Goal: Task Accomplishment & Management: Manage account settings

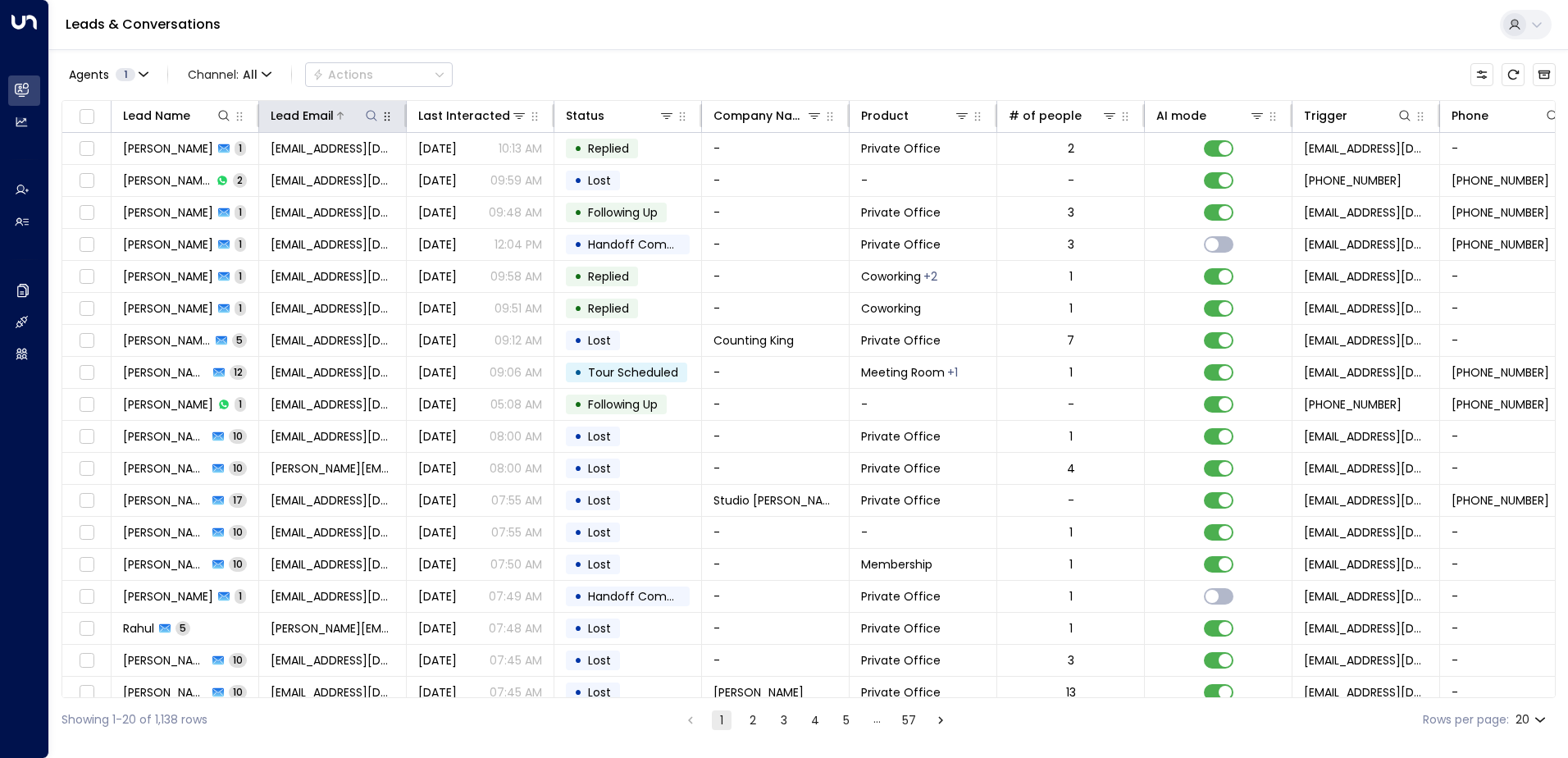
click at [369, 113] on icon at bounding box center [372, 116] width 13 height 13
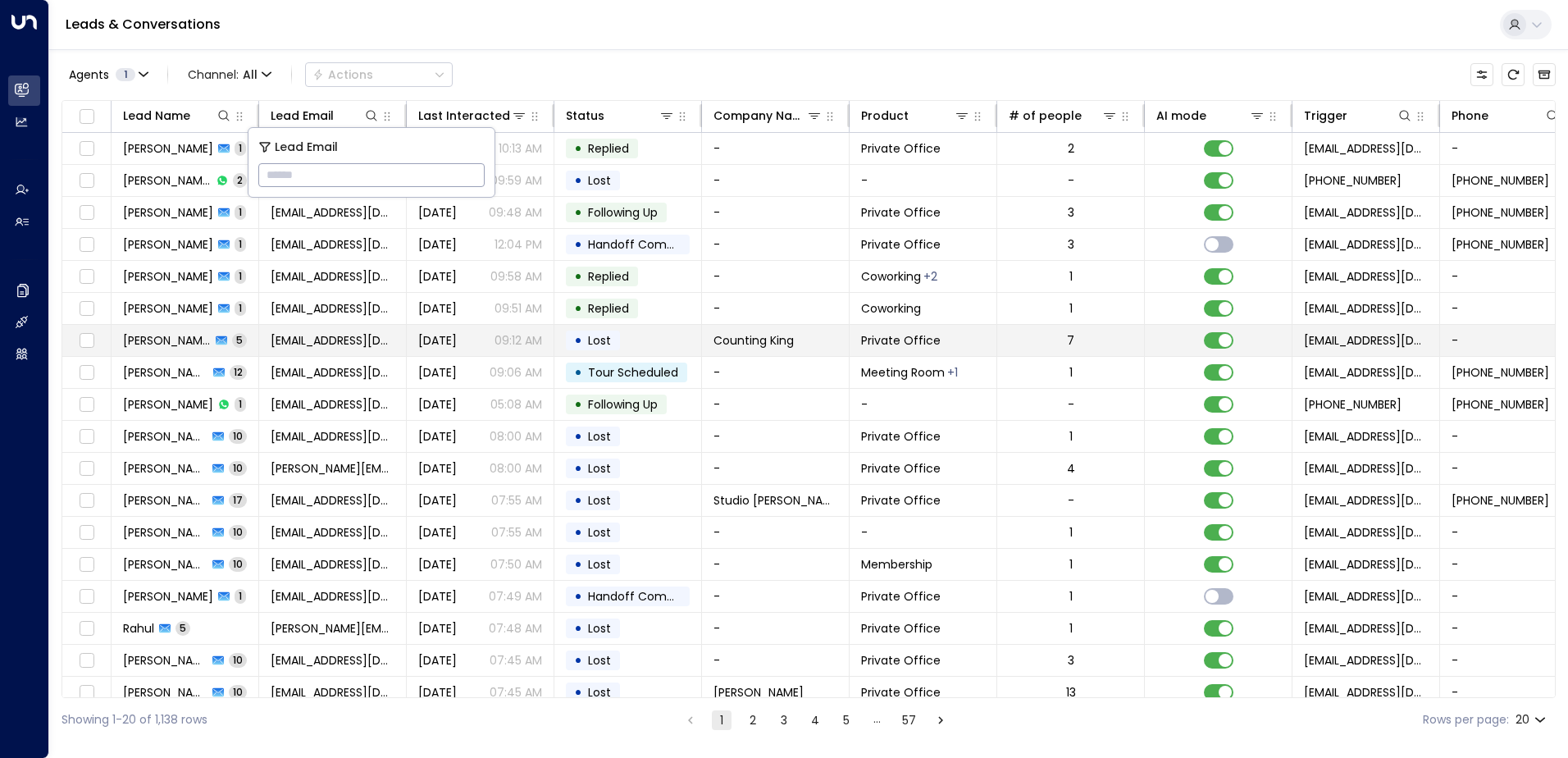
type input "**********"
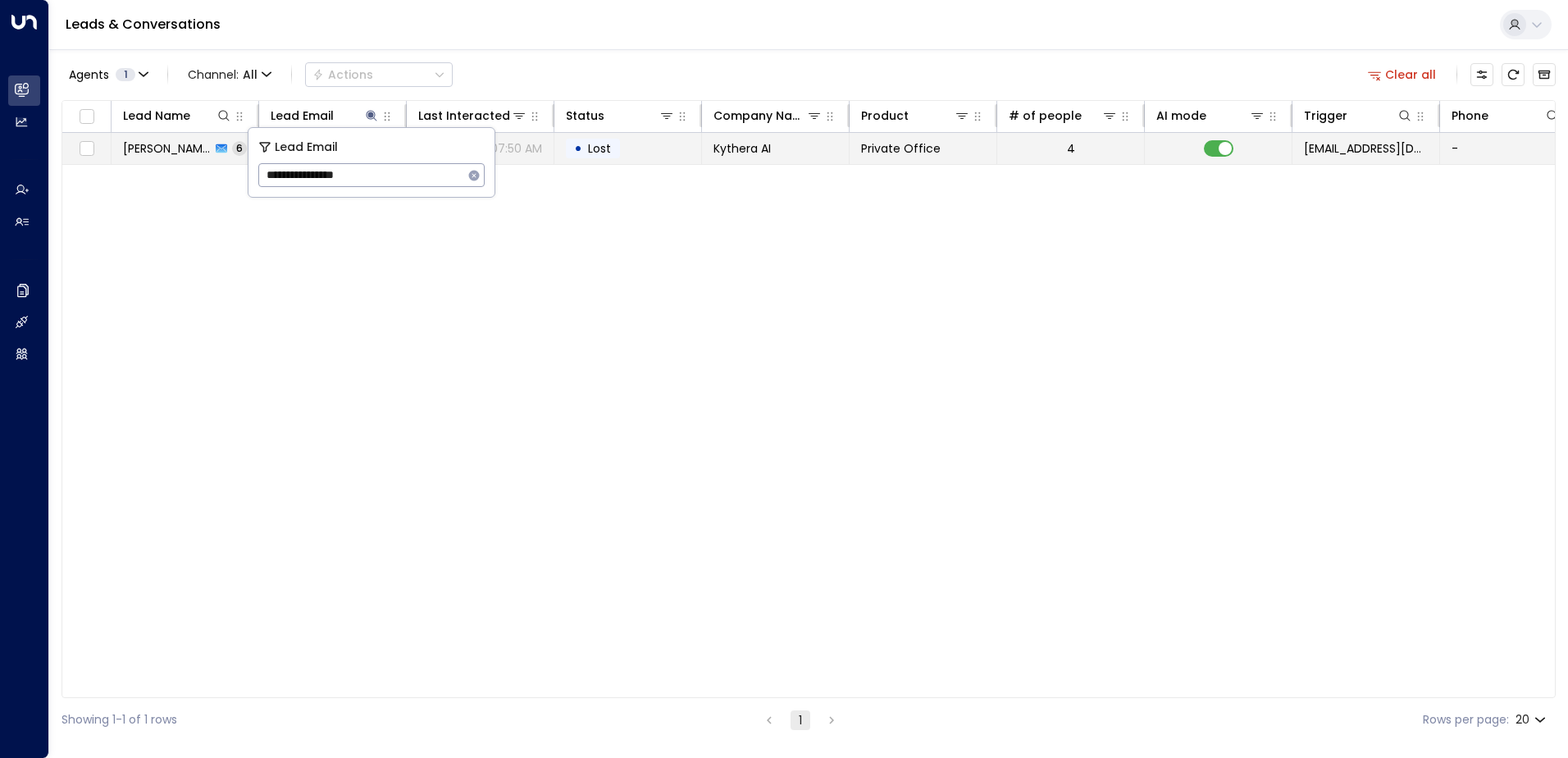
click at [679, 149] on td "• Lost" at bounding box center [628, 149] width 147 height 31
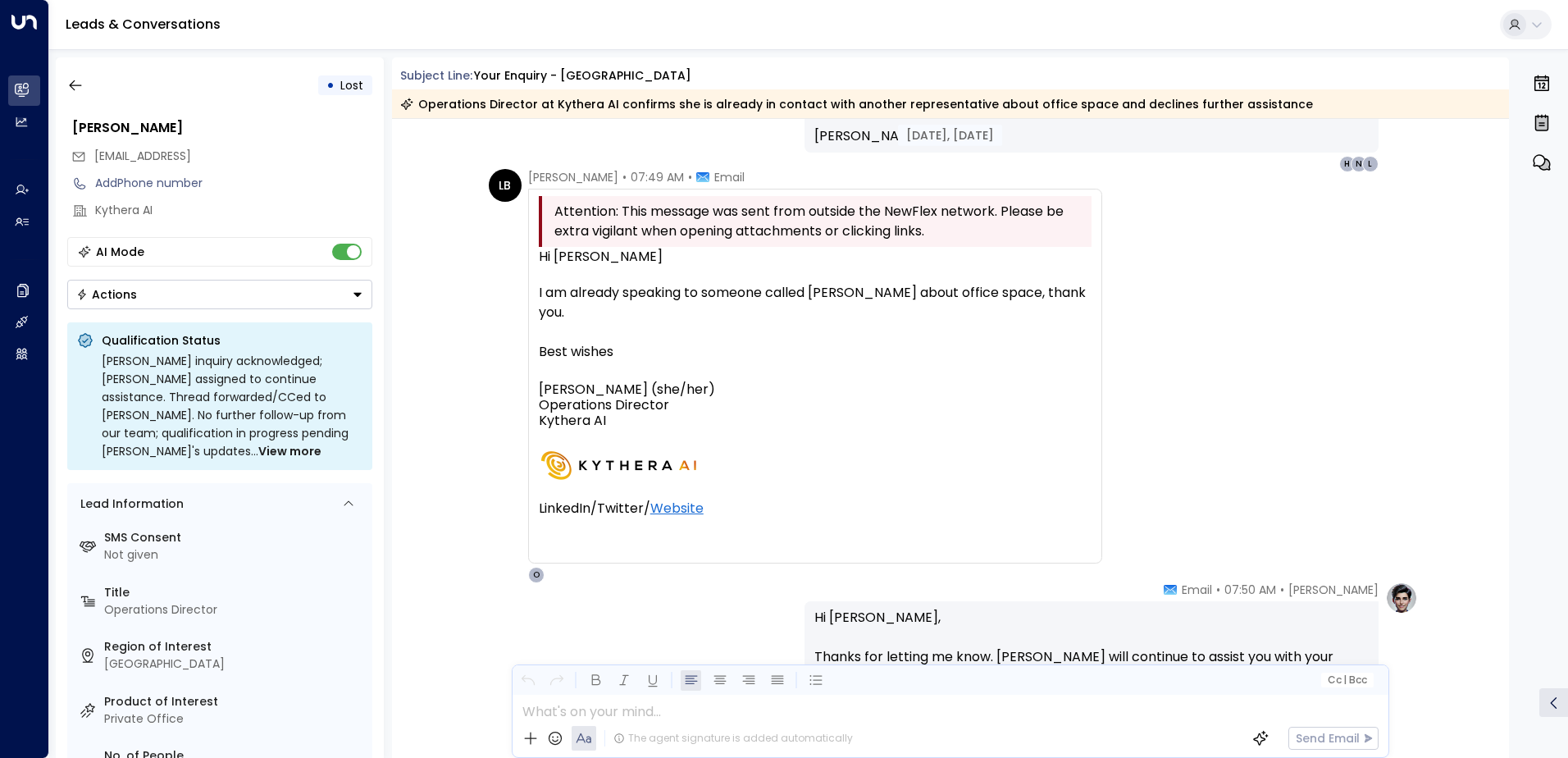
scroll to position [1845, 0]
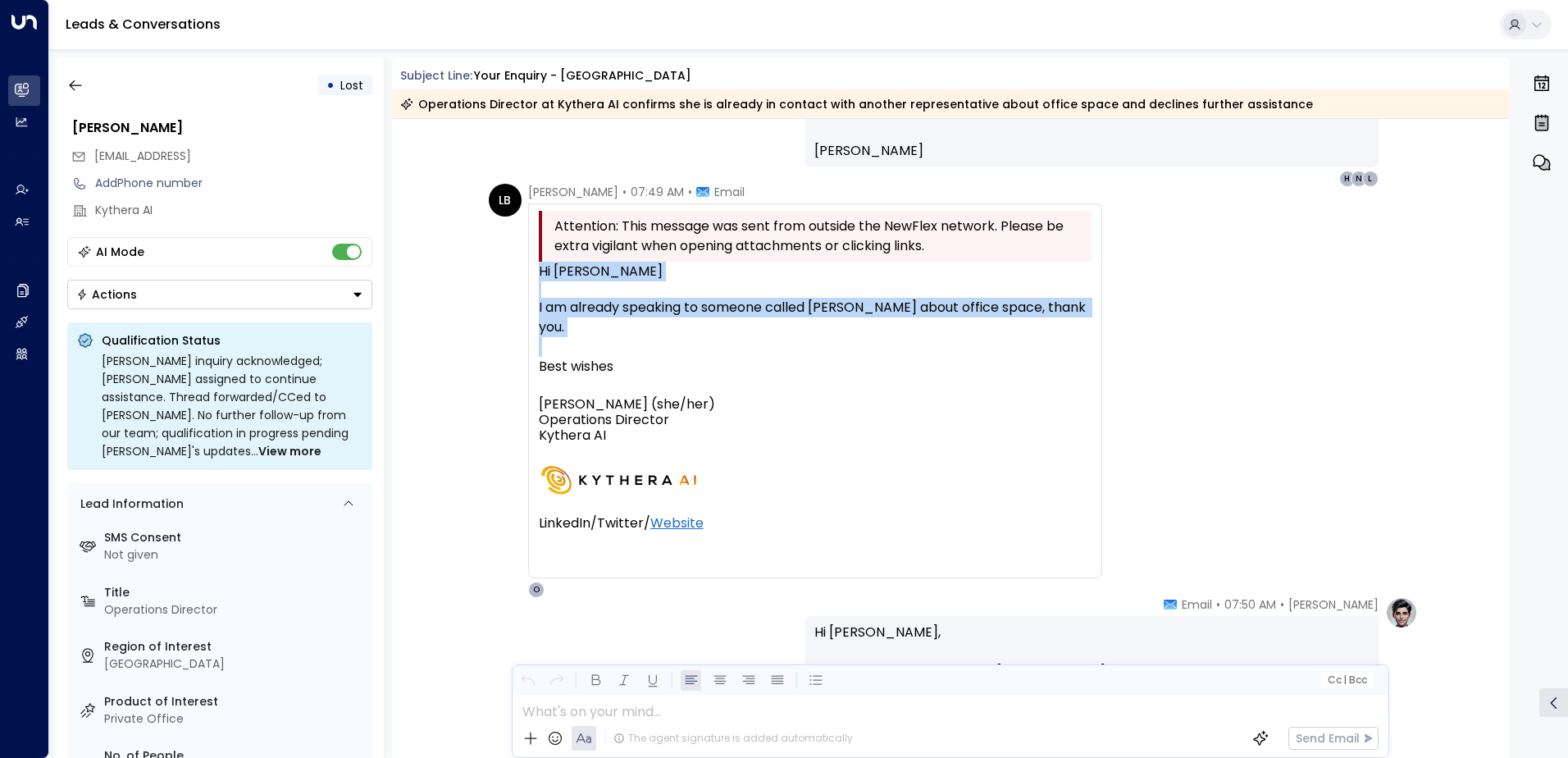
drag, startPoint x: 537, startPoint y: 270, endPoint x: 790, endPoint y: 515, distance: 352.2
click at [790, 515] on div "Hi [PERSON_NAME] am already speaking to someone called [PERSON_NAME] about offi…" at bounding box center [815, 406] width 553 height 290
drag, startPoint x: 790, startPoint y: 515, endPoint x: 763, endPoint y: 314, distance: 202.8
copy div "Hi [PERSON_NAME] am already speaking to someone called [PERSON_NAME] about offi…"
click at [80, 88] on icon "button" at bounding box center [75, 85] width 17 height 17
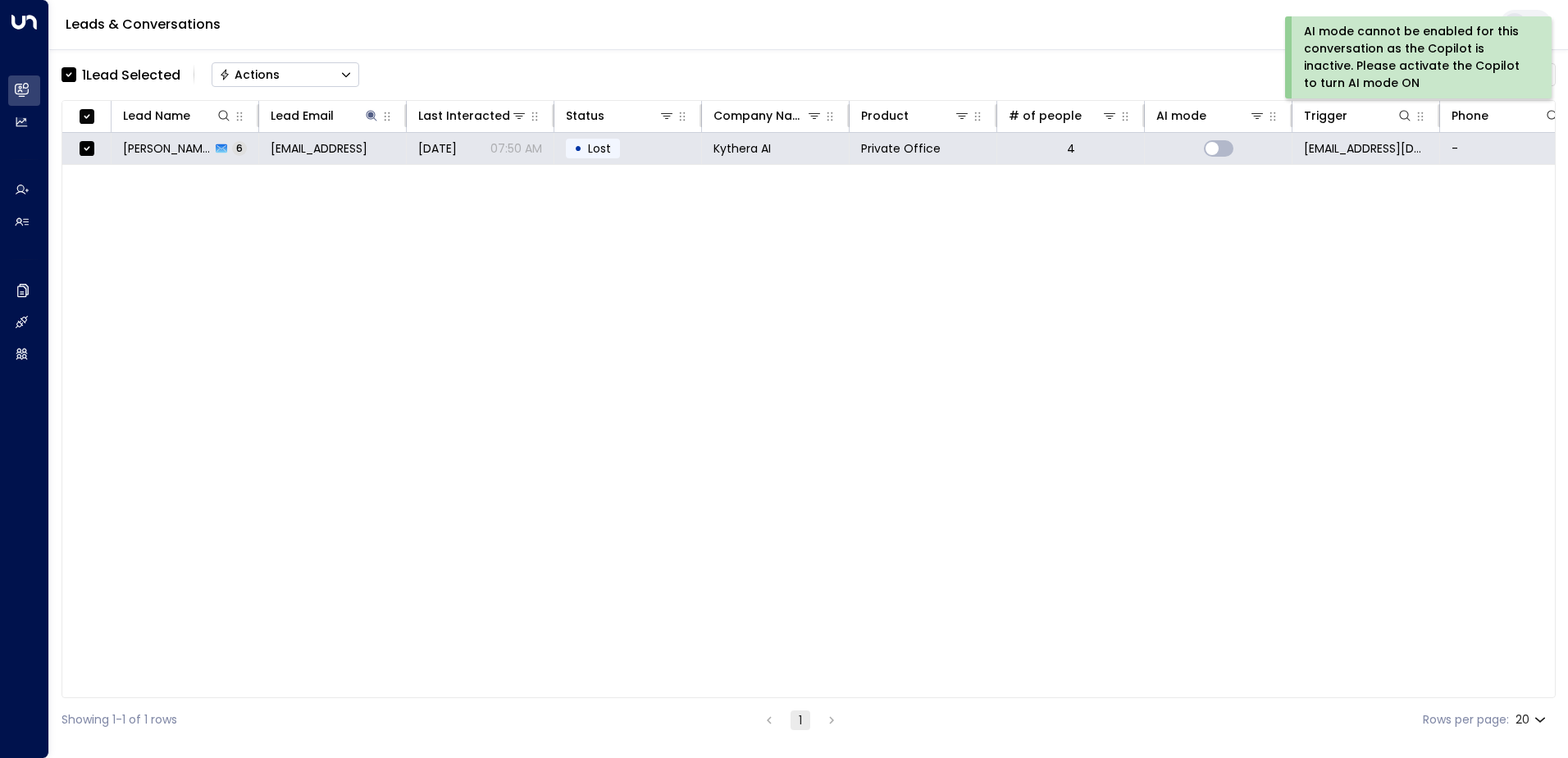
click at [301, 75] on button "Actions" at bounding box center [285, 74] width 147 height 25
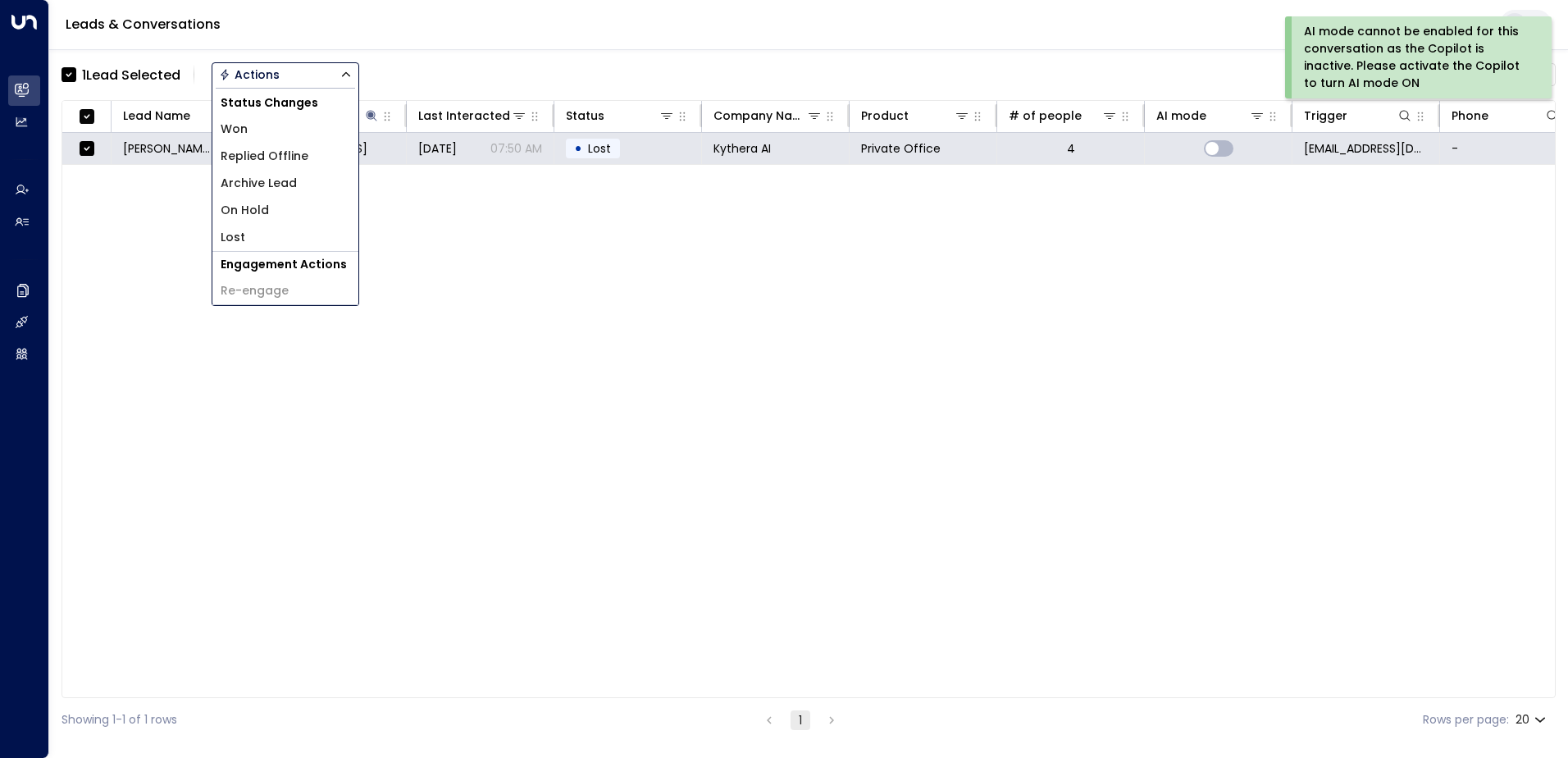
click at [299, 185] on li "Archive Lead" at bounding box center [285, 183] width 146 height 27
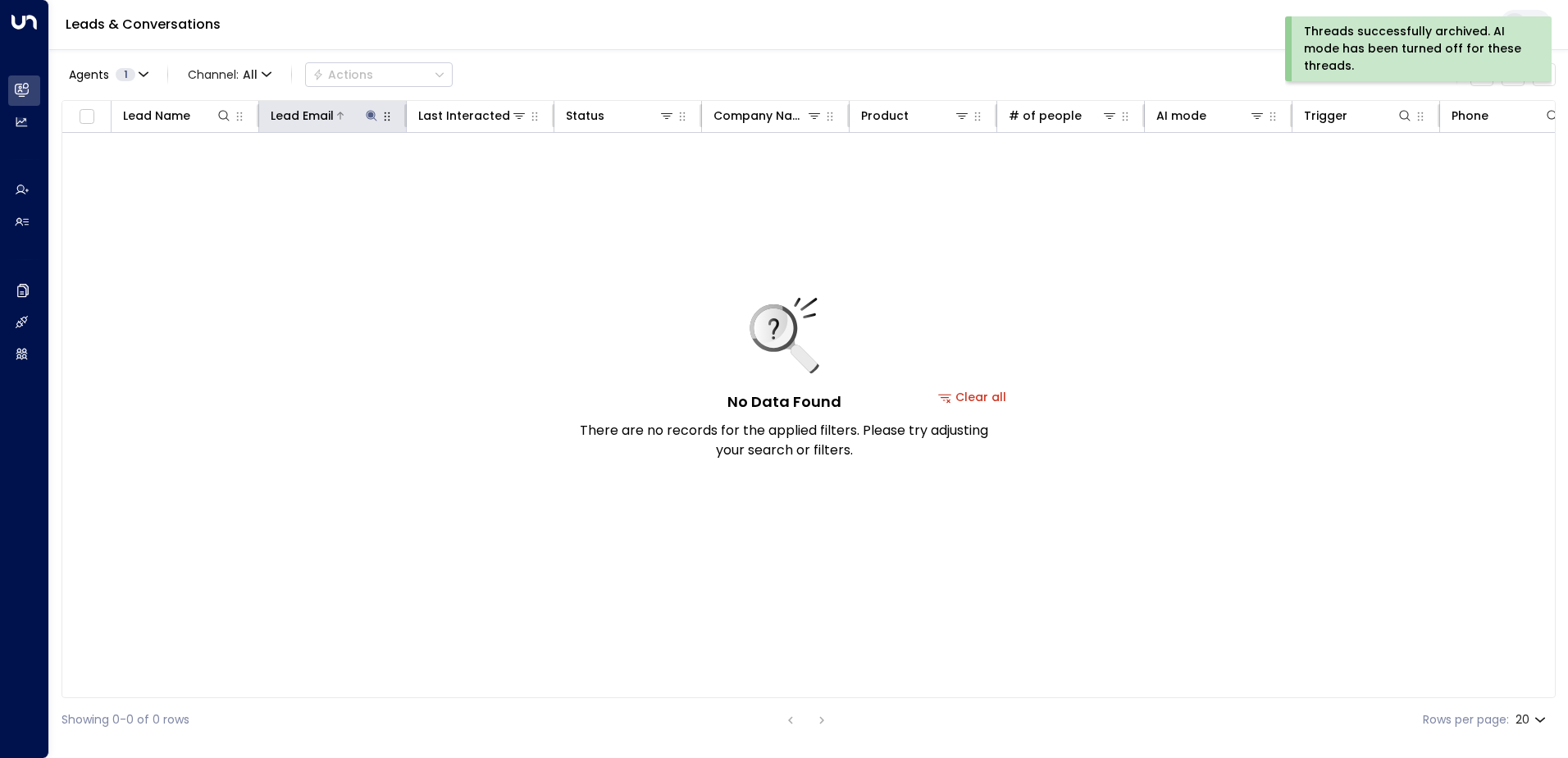
click at [367, 118] on icon at bounding box center [371, 115] width 11 height 11
click at [477, 178] on icon "button" at bounding box center [474, 175] width 11 height 11
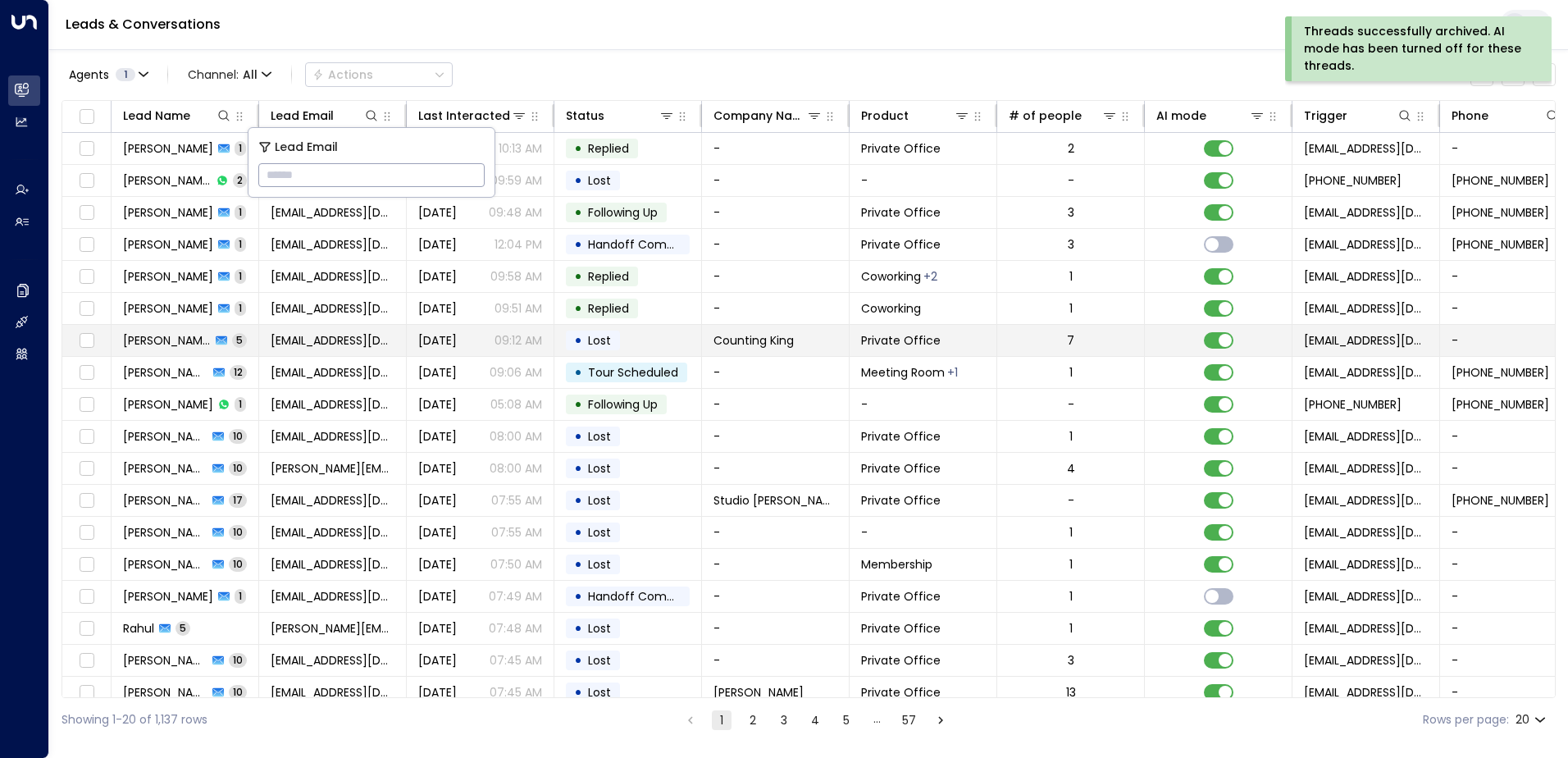
type input "**********"
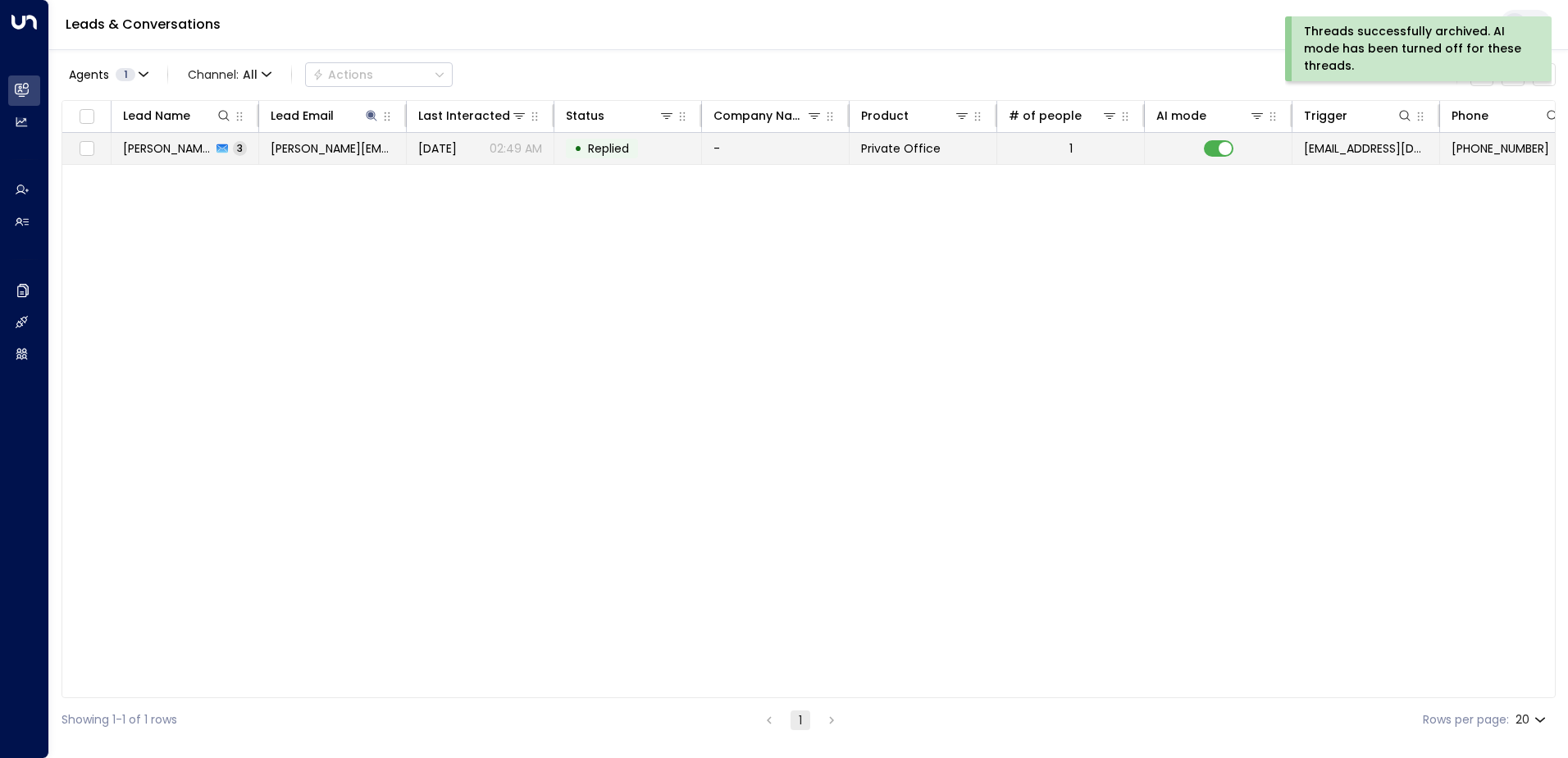
click at [611, 143] on span "Replied" at bounding box center [609, 148] width 41 height 17
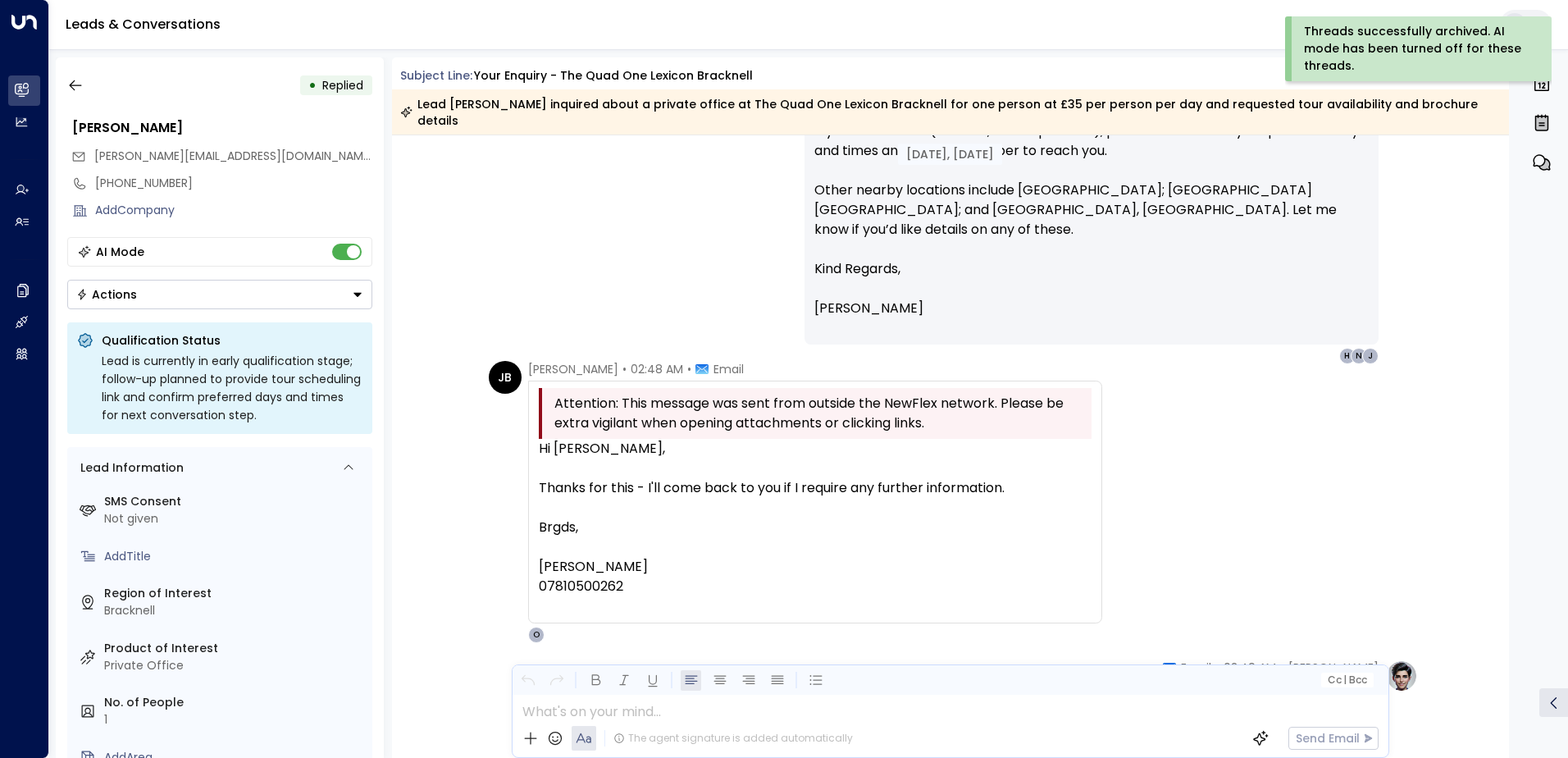
scroll to position [480, 0]
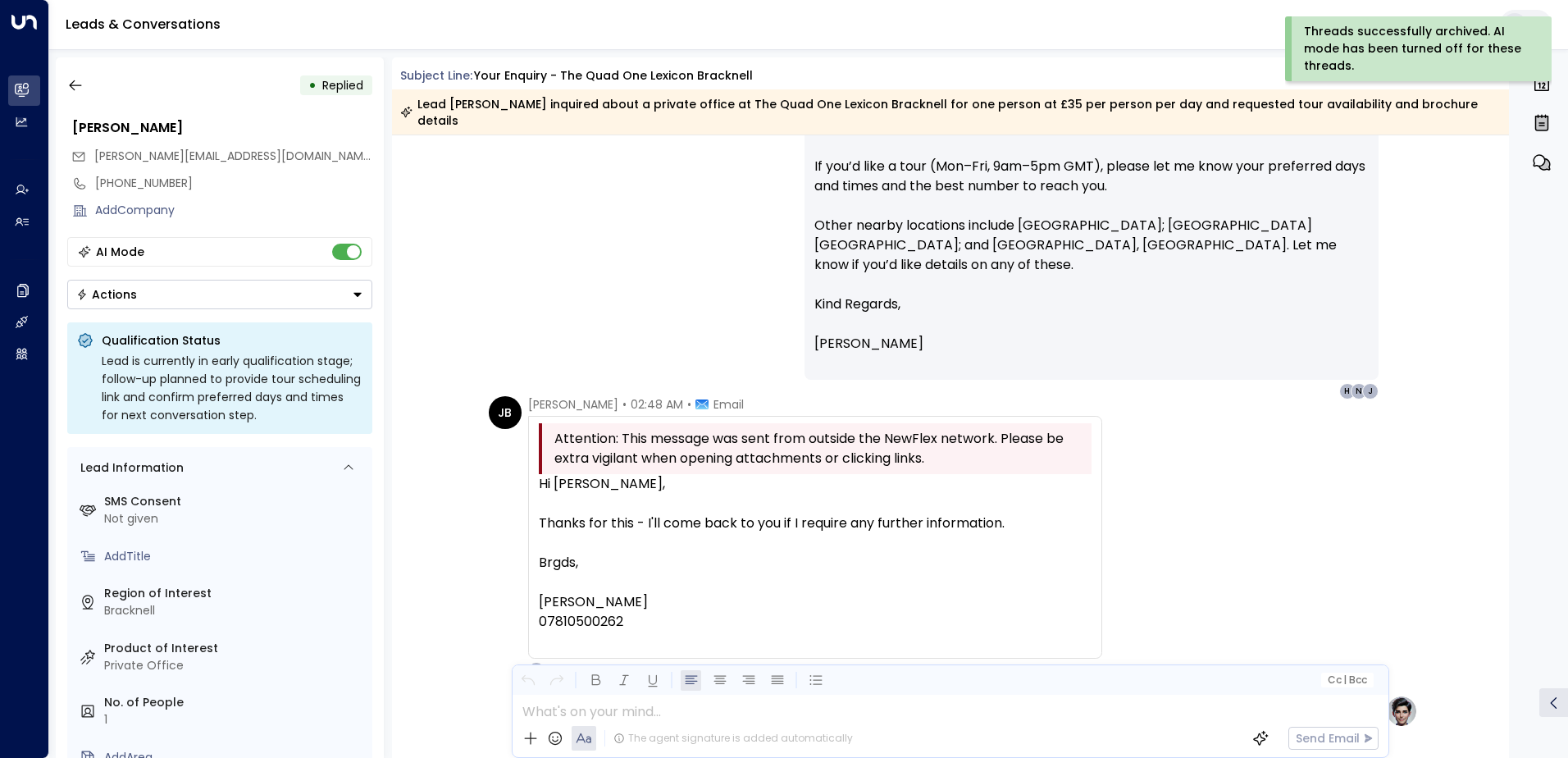
drag, startPoint x: 536, startPoint y: 469, endPoint x: 683, endPoint y: 628, distance: 216.5
click at [683, 628] on div "Hi [PERSON_NAME], Thanks for this - I'll come back to you if I require any furt…" at bounding box center [815, 563] width 553 height 177
drag, startPoint x: 683, startPoint y: 628, endPoint x: 644, endPoint y: 490, distance: 143.4
copy div
click at [81, 84] on icon "button" at bounding box center [75, 85] width 17 height 17
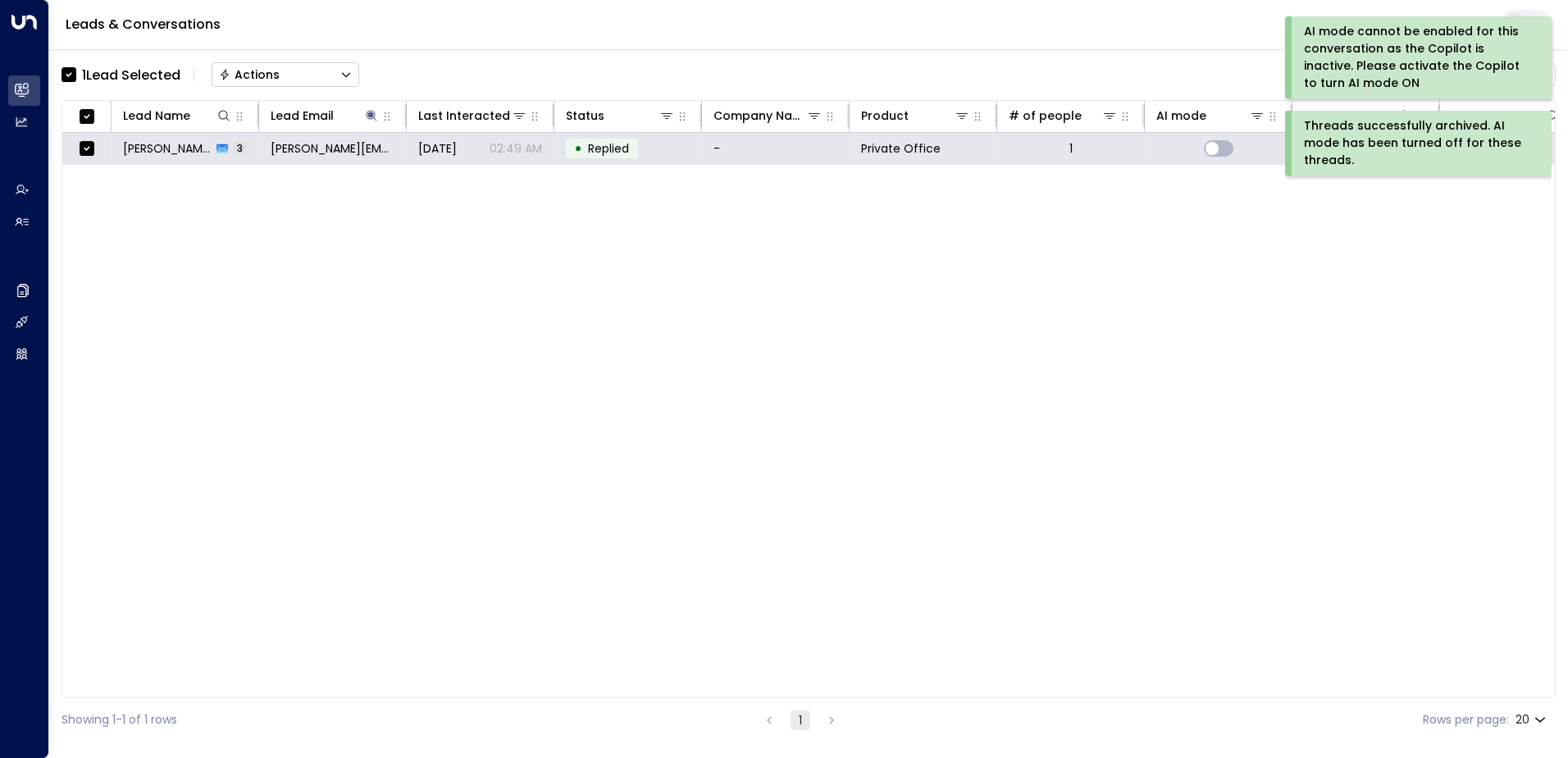
click at [287, 75] on button "Actions" at bounding box center [285, 74] width 147 height 25
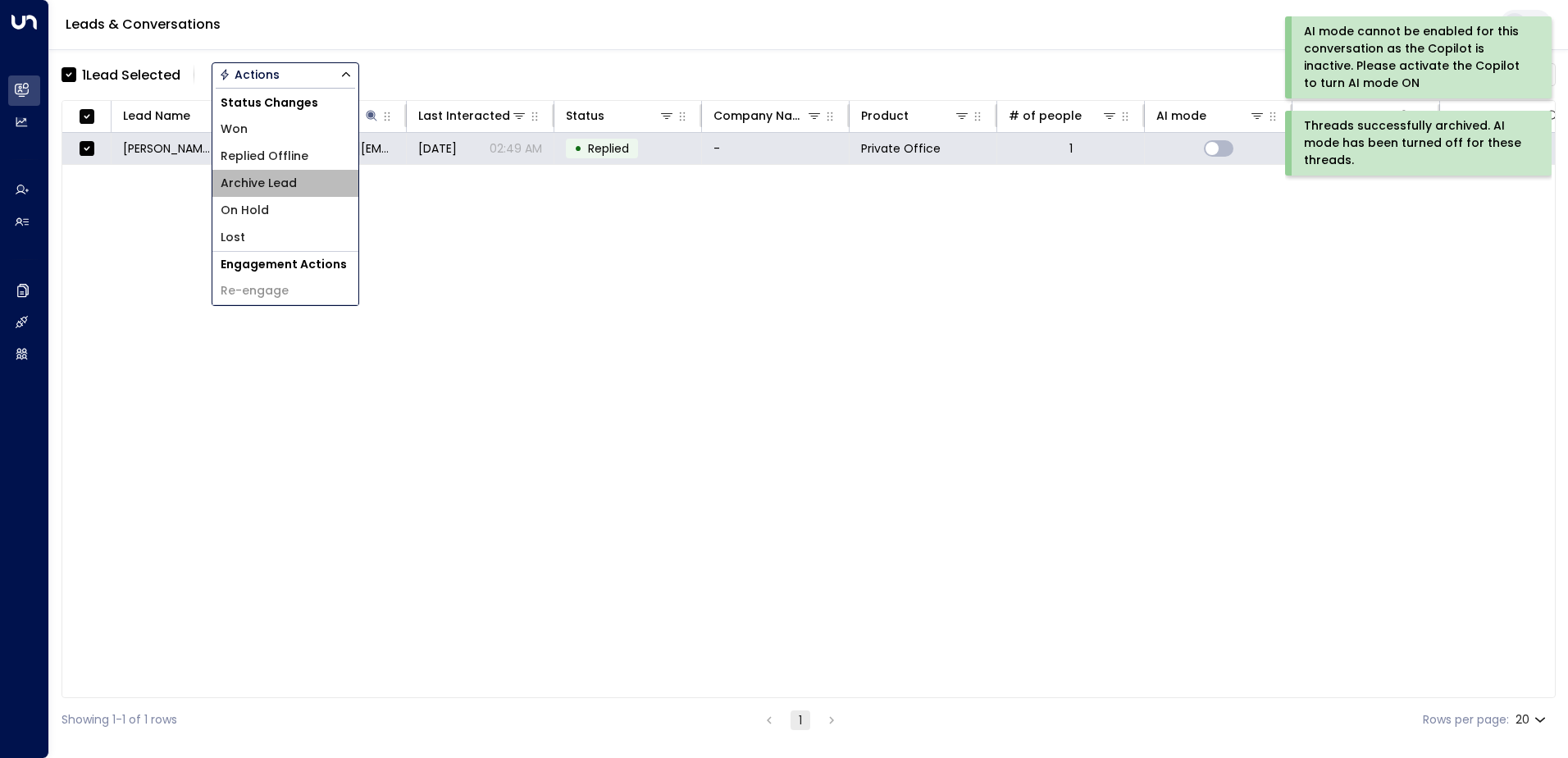
click at [286, 178] on span "Archive Lead" at bounding box center [259, 183] width 76 height 17
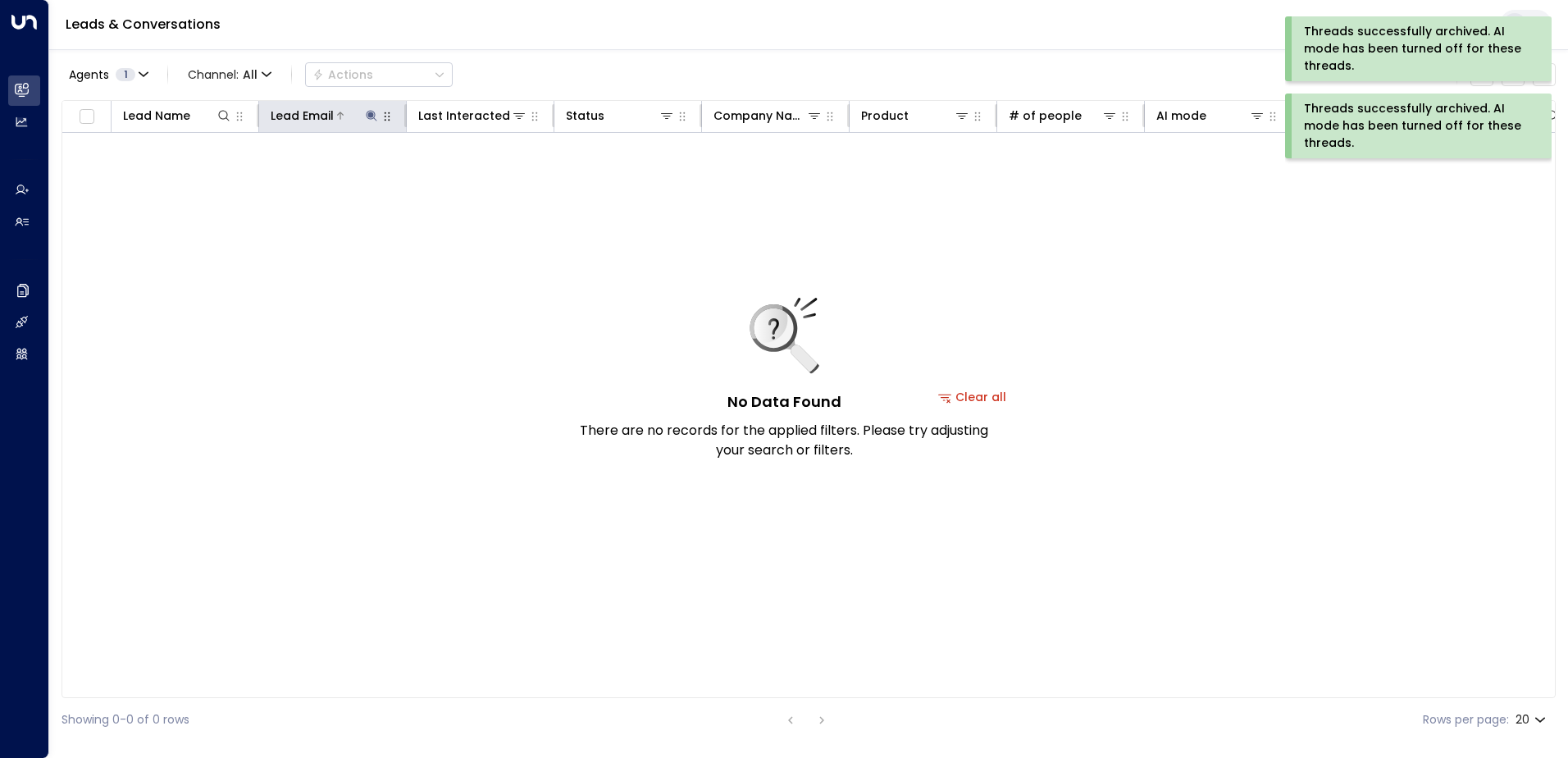
click at [367, 113] on icon at bounding box center [372, 116] width 13 height 13
click at [473, 171] on icon "button" at bounding box center [474, 175] width 11 height 11
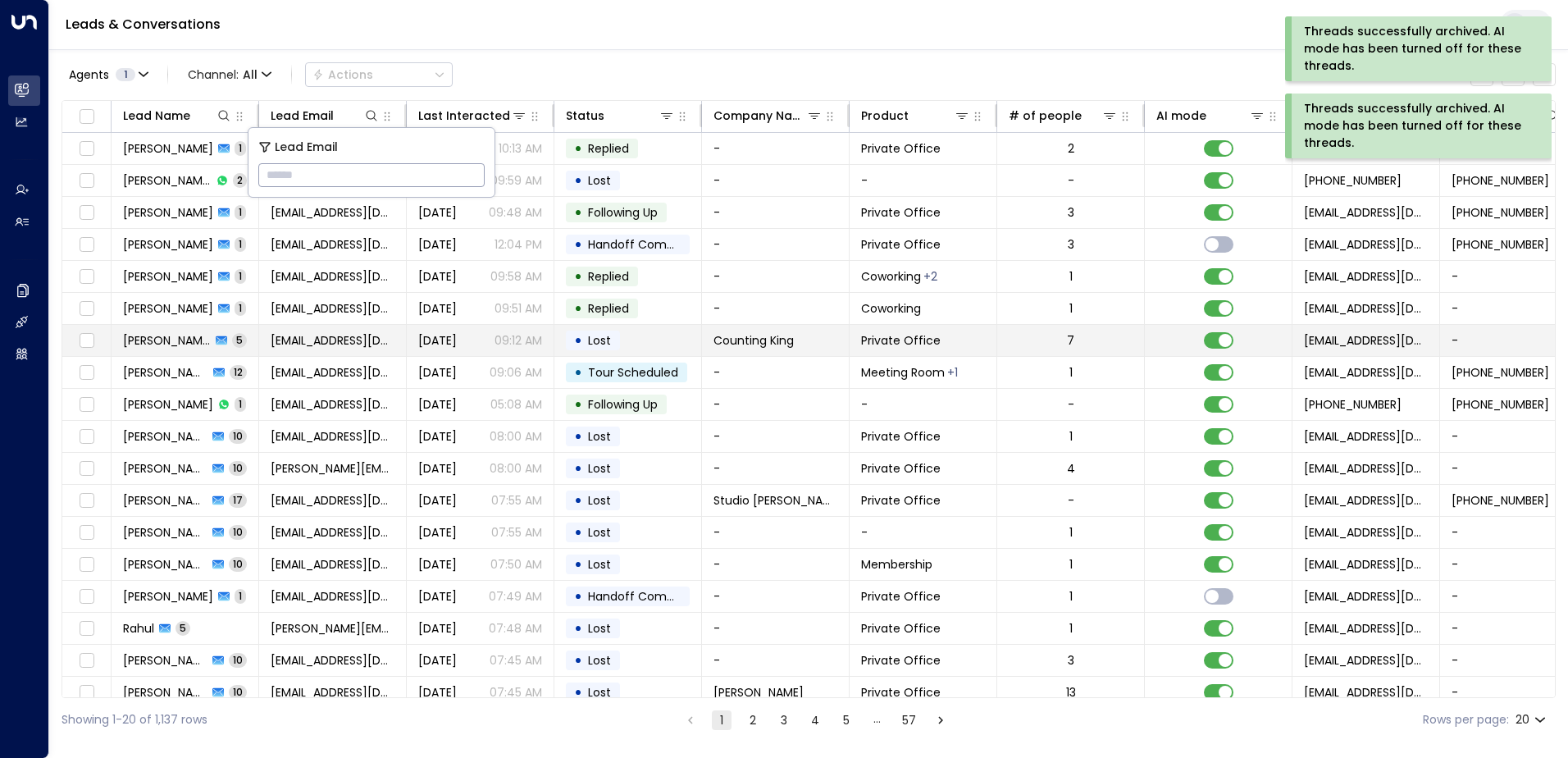
type input "**********"
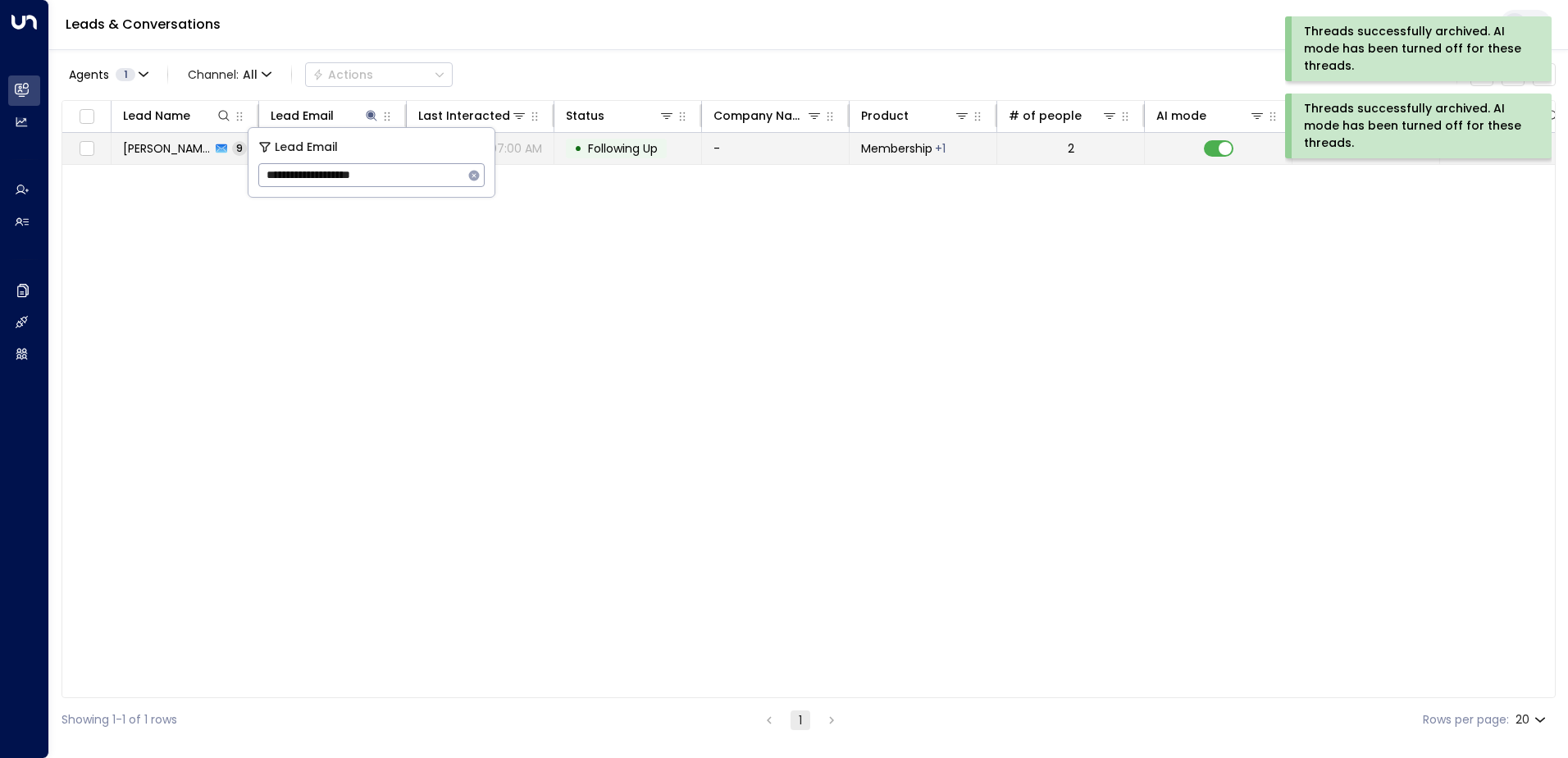
click at [602, 146] on span "Following Up" at bounding box center [623, 148] width 70 height 17
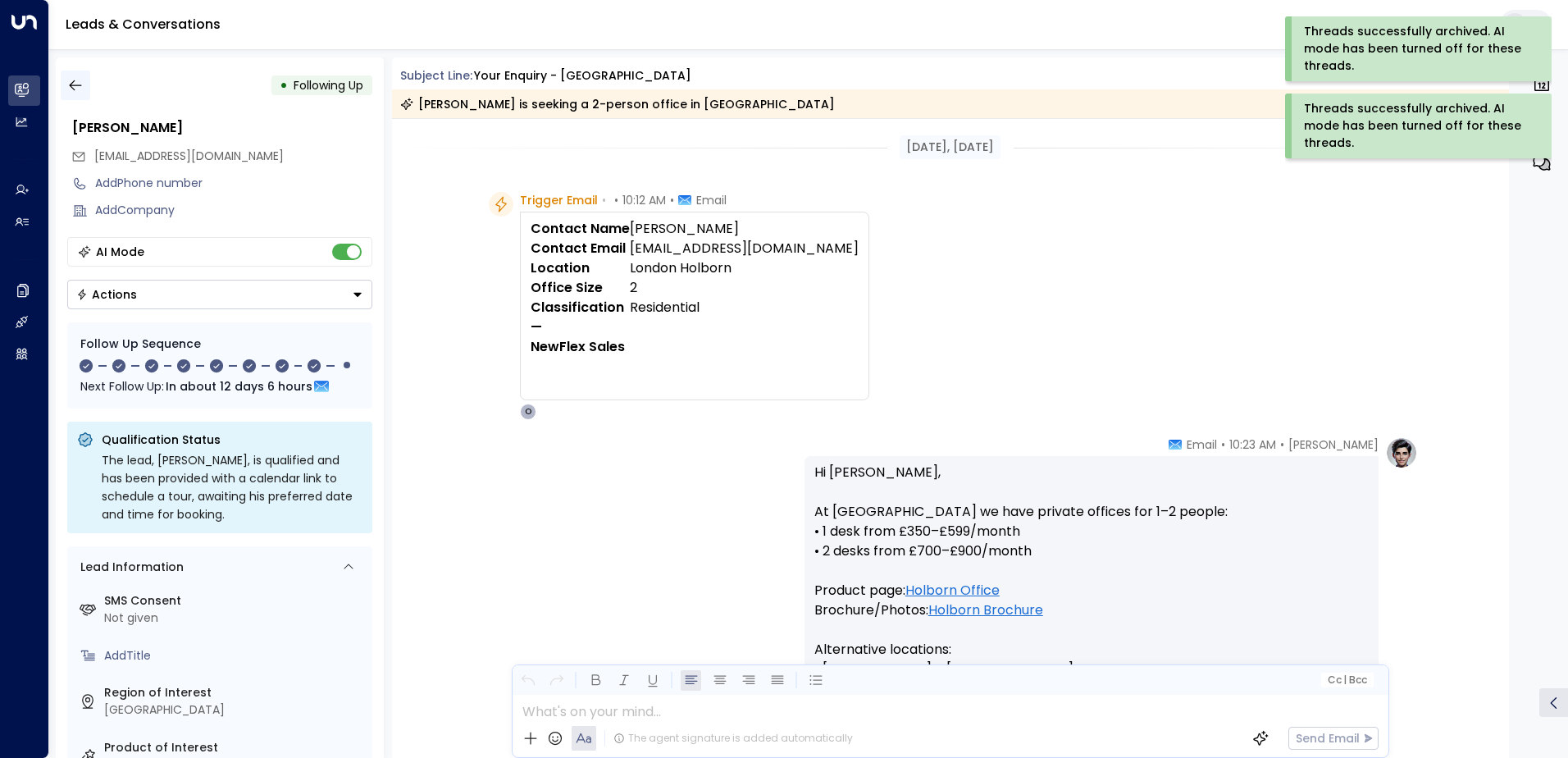
click at [81, 82] on icon "button" at bounding box center [75, 85] width 17 height 17
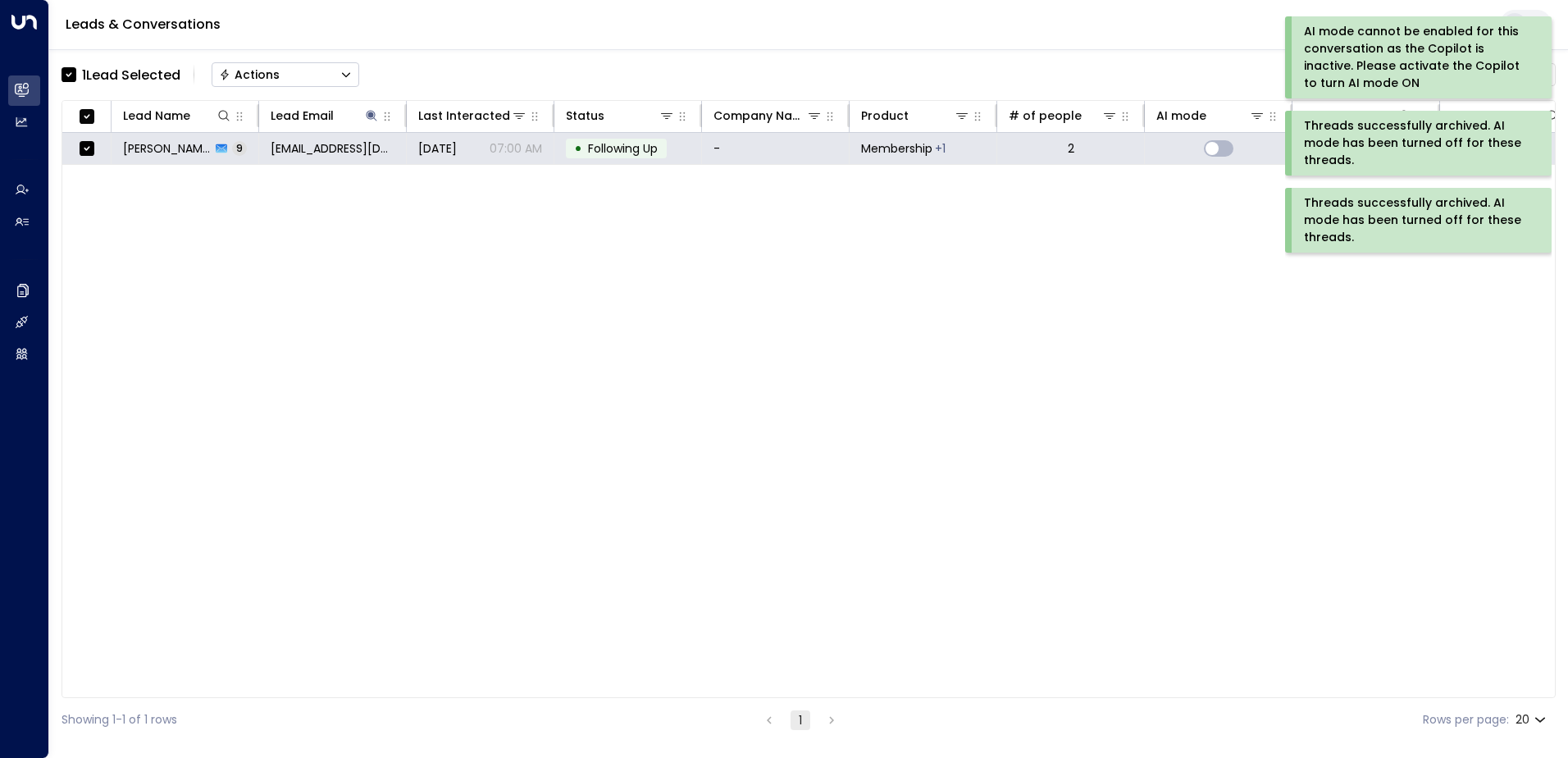
click at [245, 75] on div "Actions" at bounding box center [249, 74] width 60 height 15
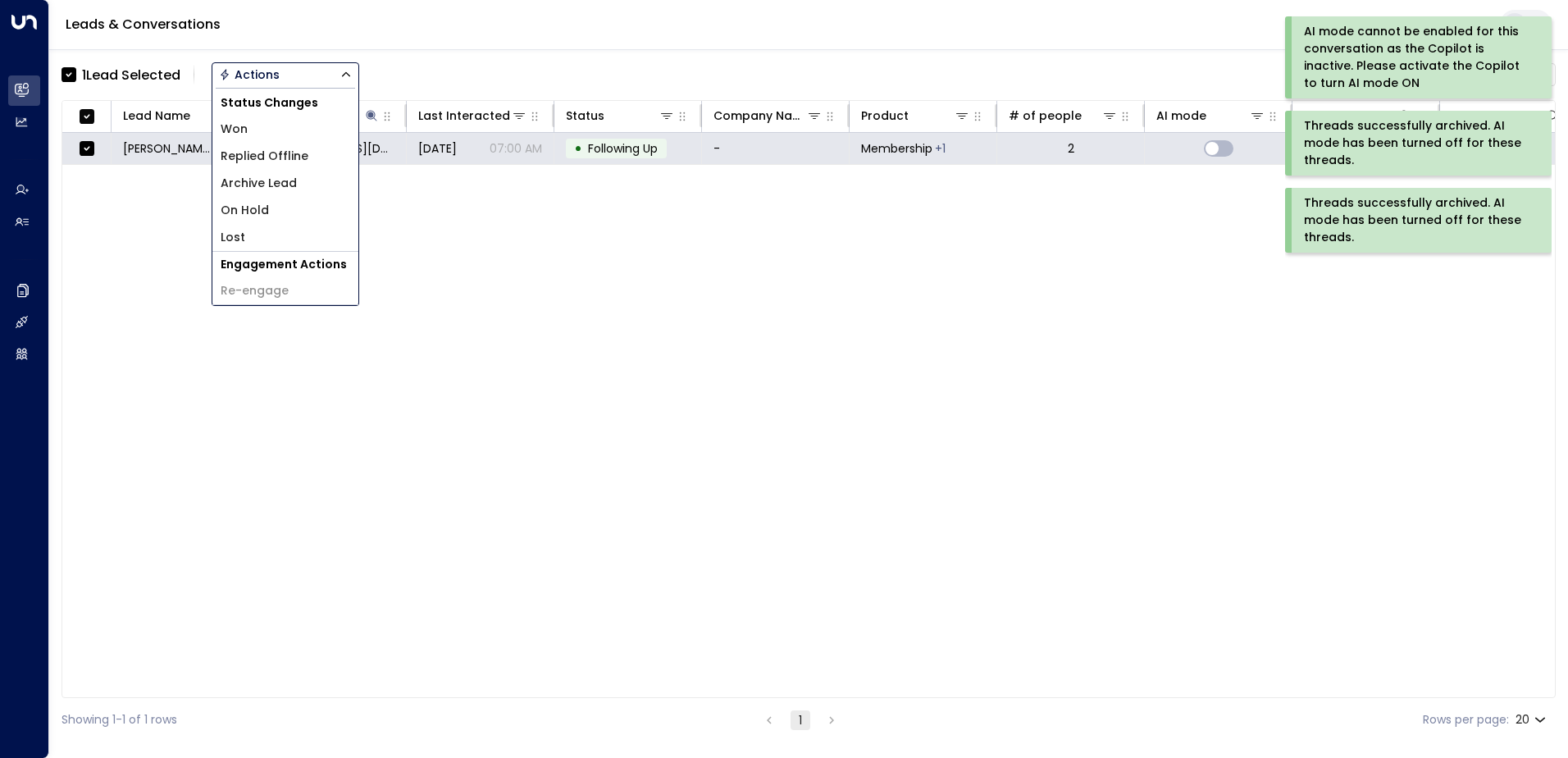
click at [254, 183] on span "Archive Lead" at bounding box center [259, 183] width 76 height 17
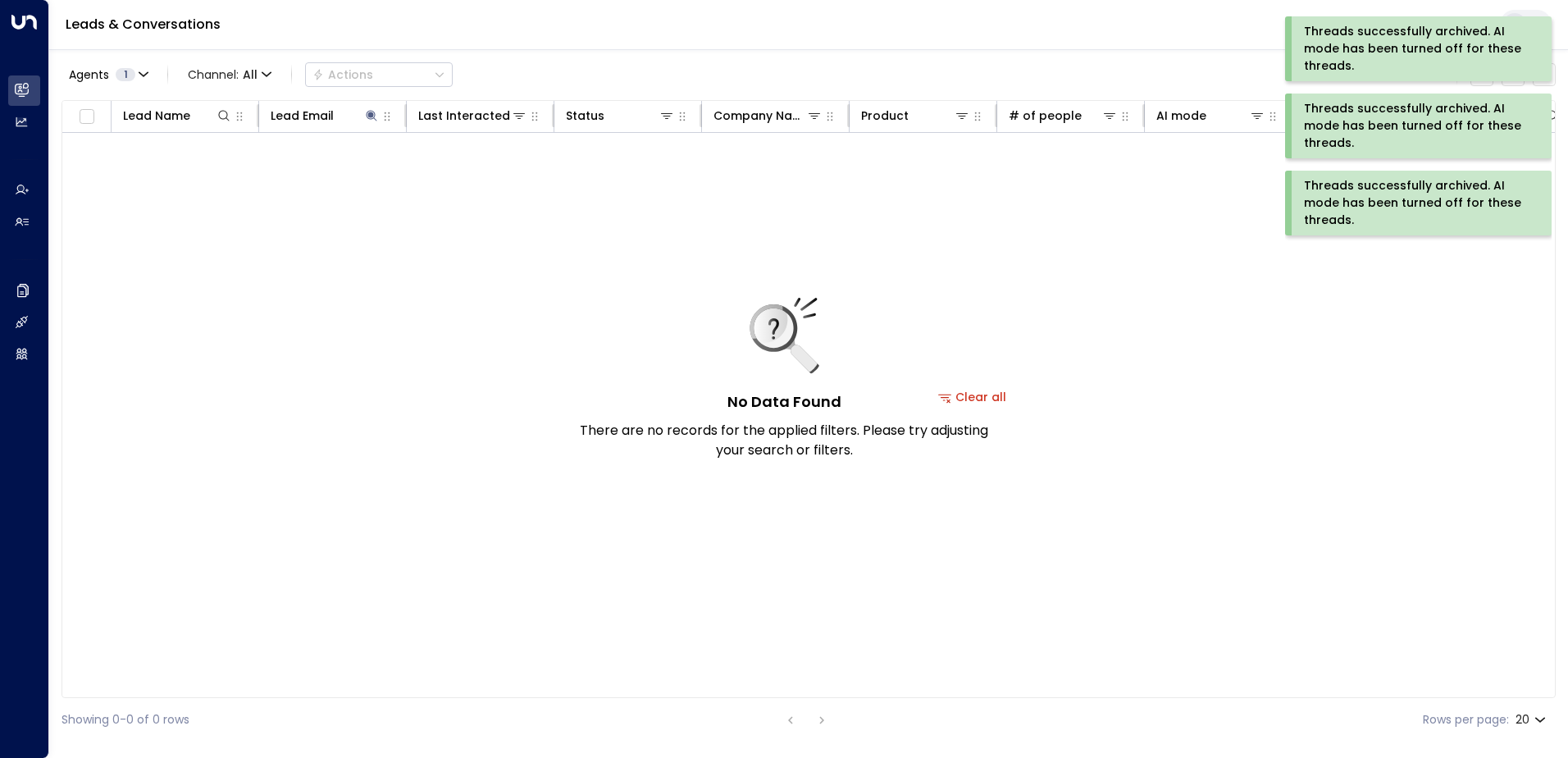
click at [1344, 199] on div "Threads successfully archived. AI mode has been turned off for these threads." at bounding box center [1417, 203] width 226 height 51
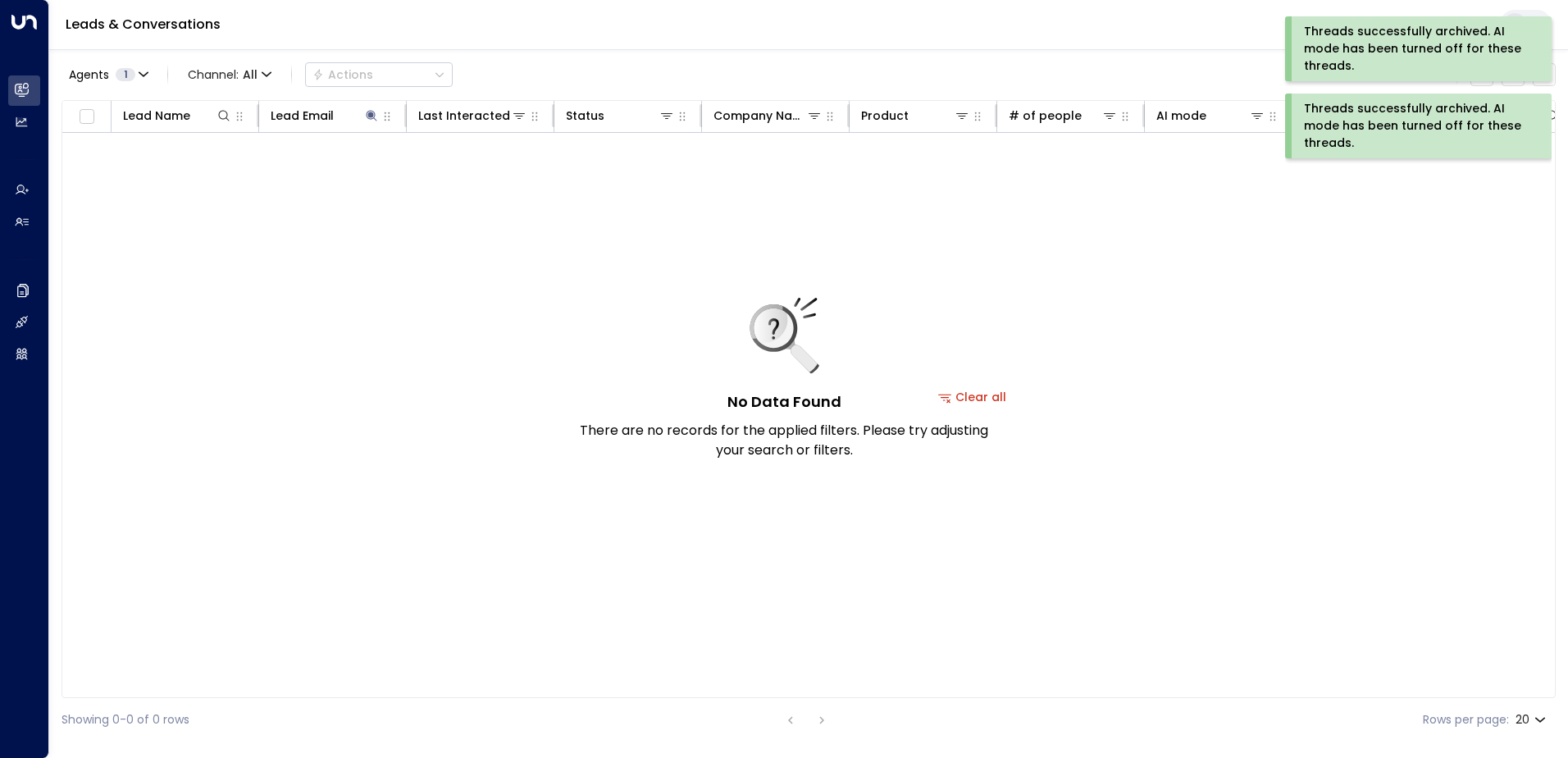
click at [1360, 136] on div "Threads successfully archived. AI mode has been turned off for these threads." at bounding box center [1417, 126] width 226 height 51
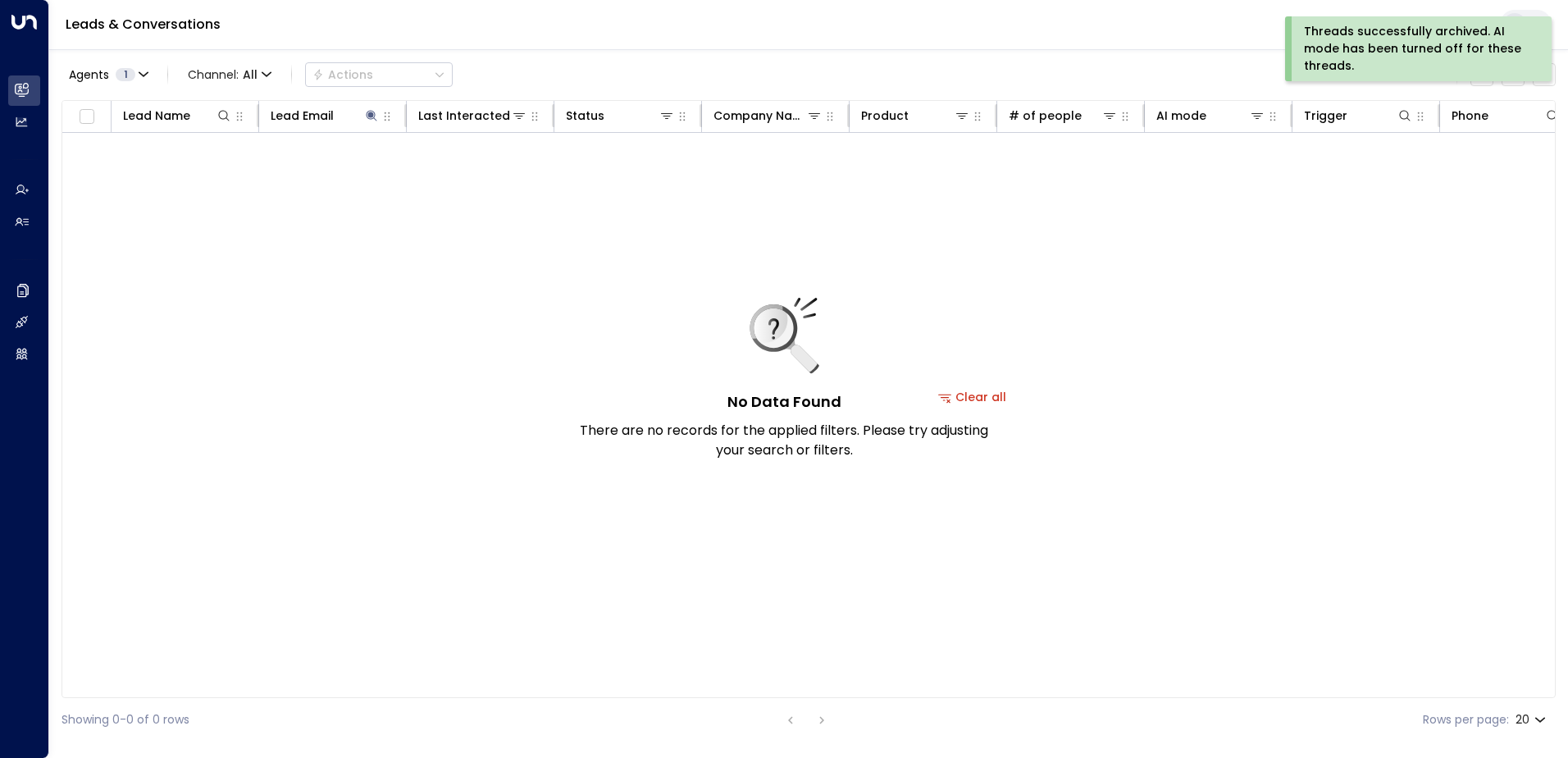
click at [1364, 59] on div "Threads successfully archived. AI mode has been turned off for these threads." at bounding box center [1417, 49] width 226 height 51
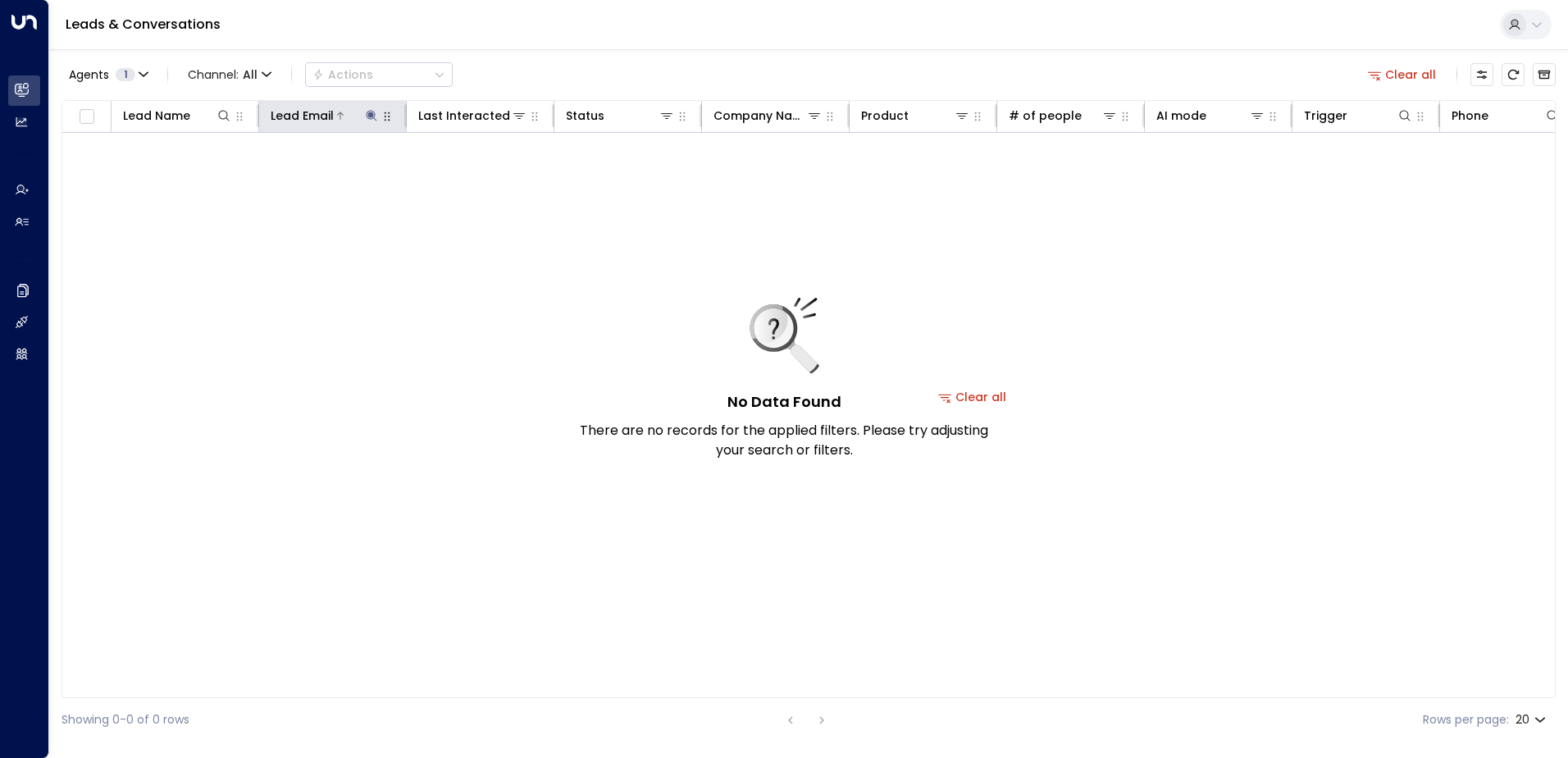
click at [372, 112] on icon at bounding box center [372, 116] width 13 height 13
click at [477, 173] on icon "button" at bounding box center [474, 175] width 11 height 11
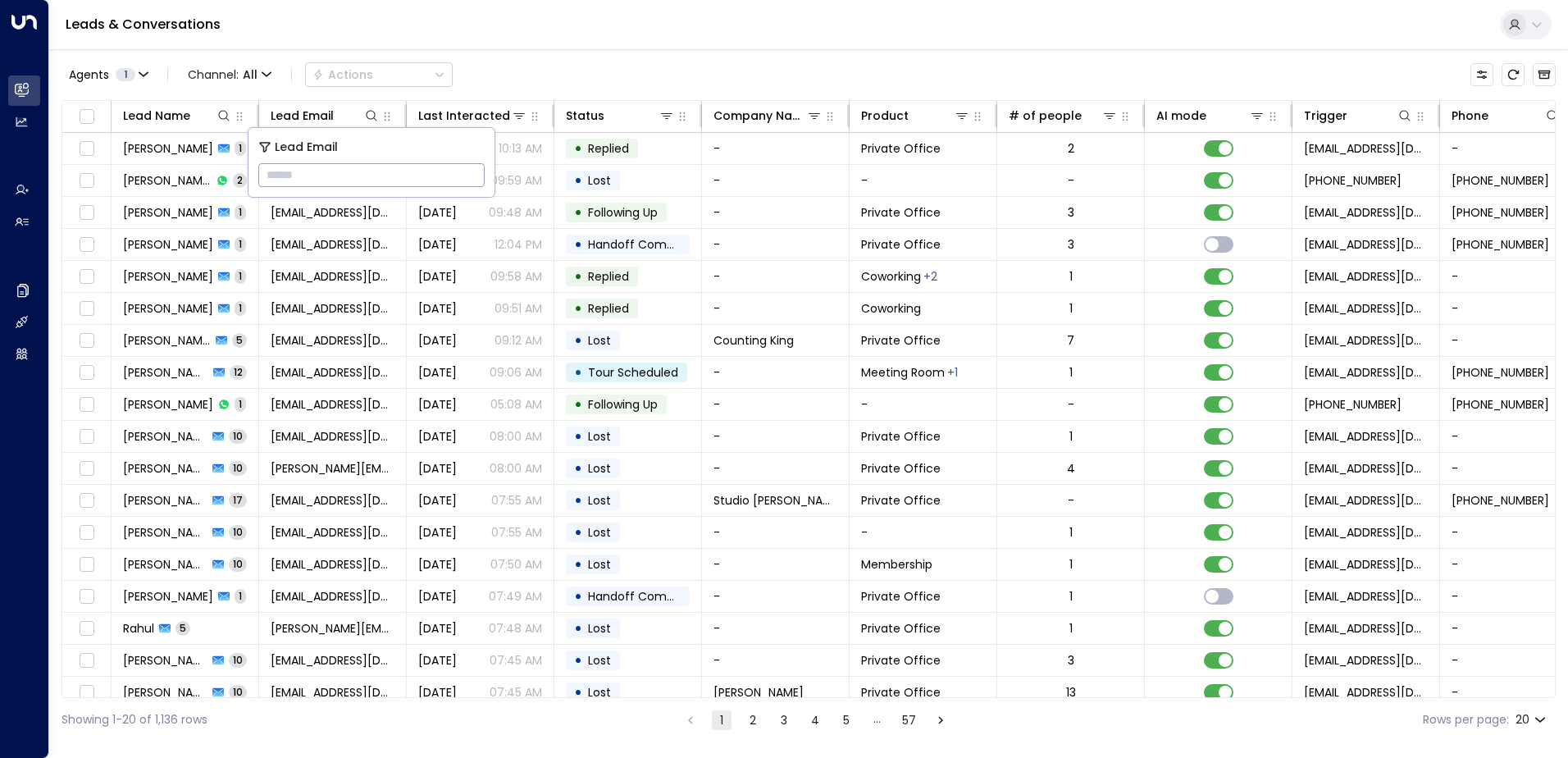
type input "**********"
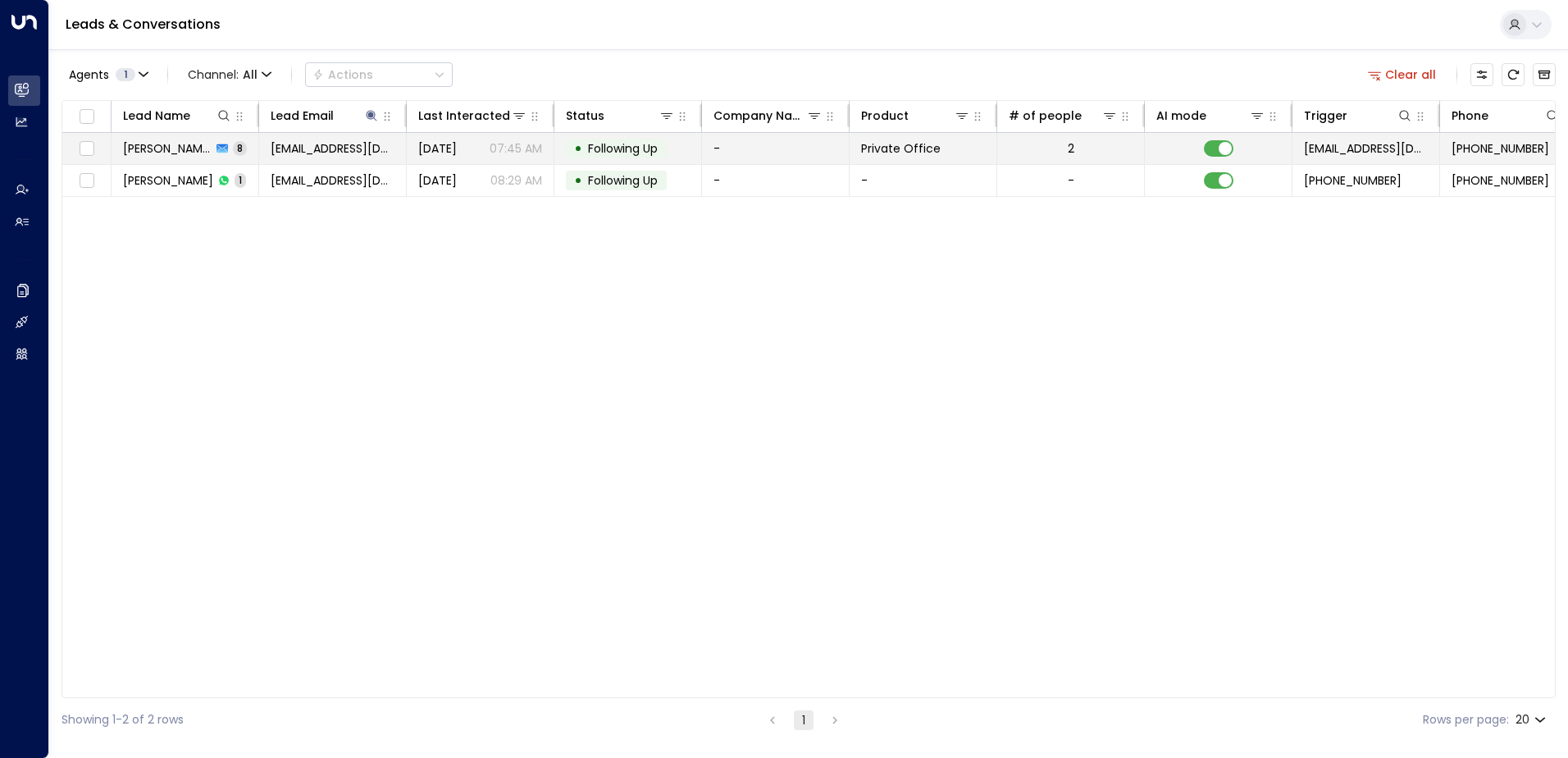
click at [654, 146] on span "Following Up" at bounding box center [623, 148] width 70 height 17
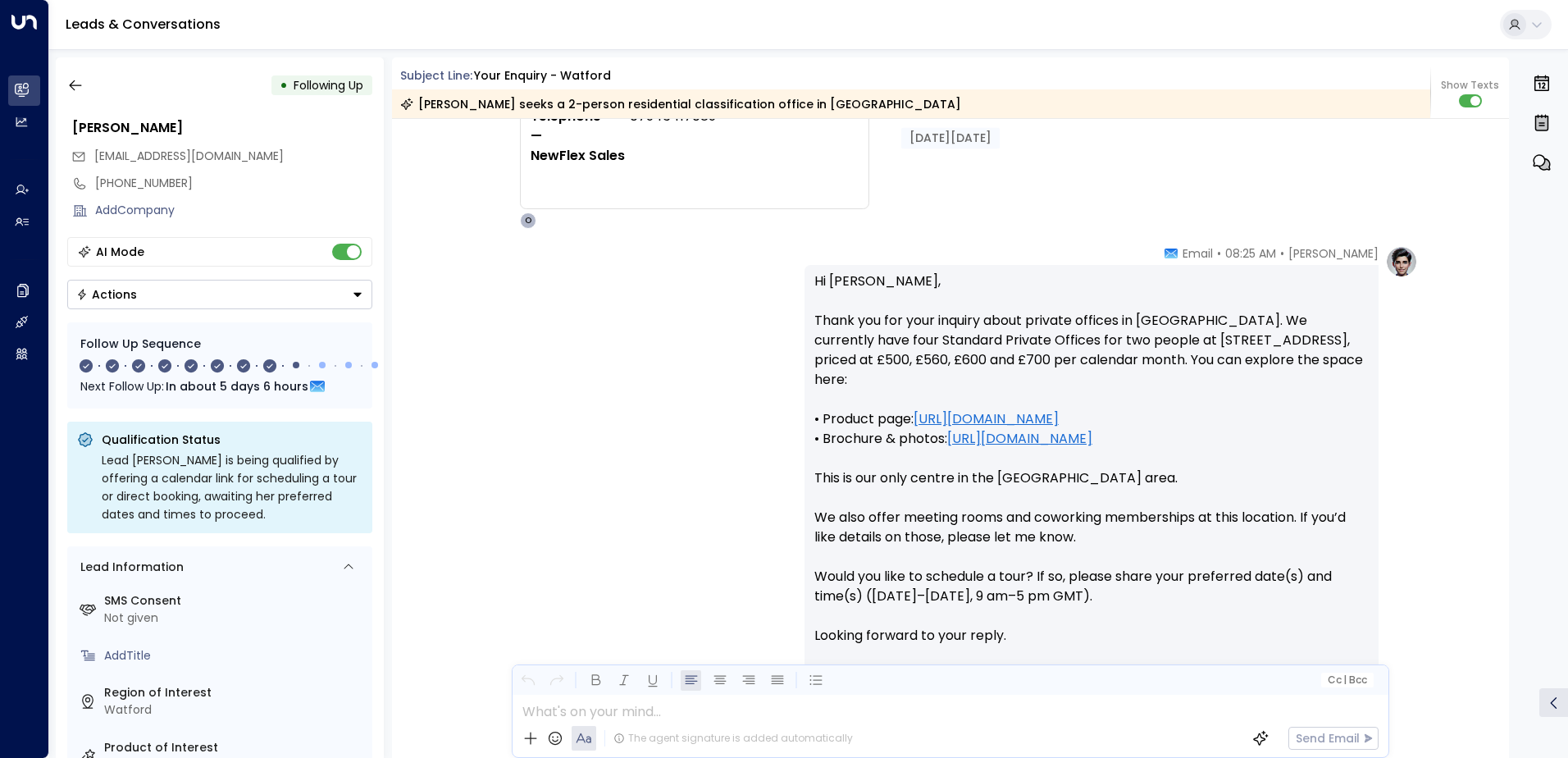
scroll to position [246, 0]
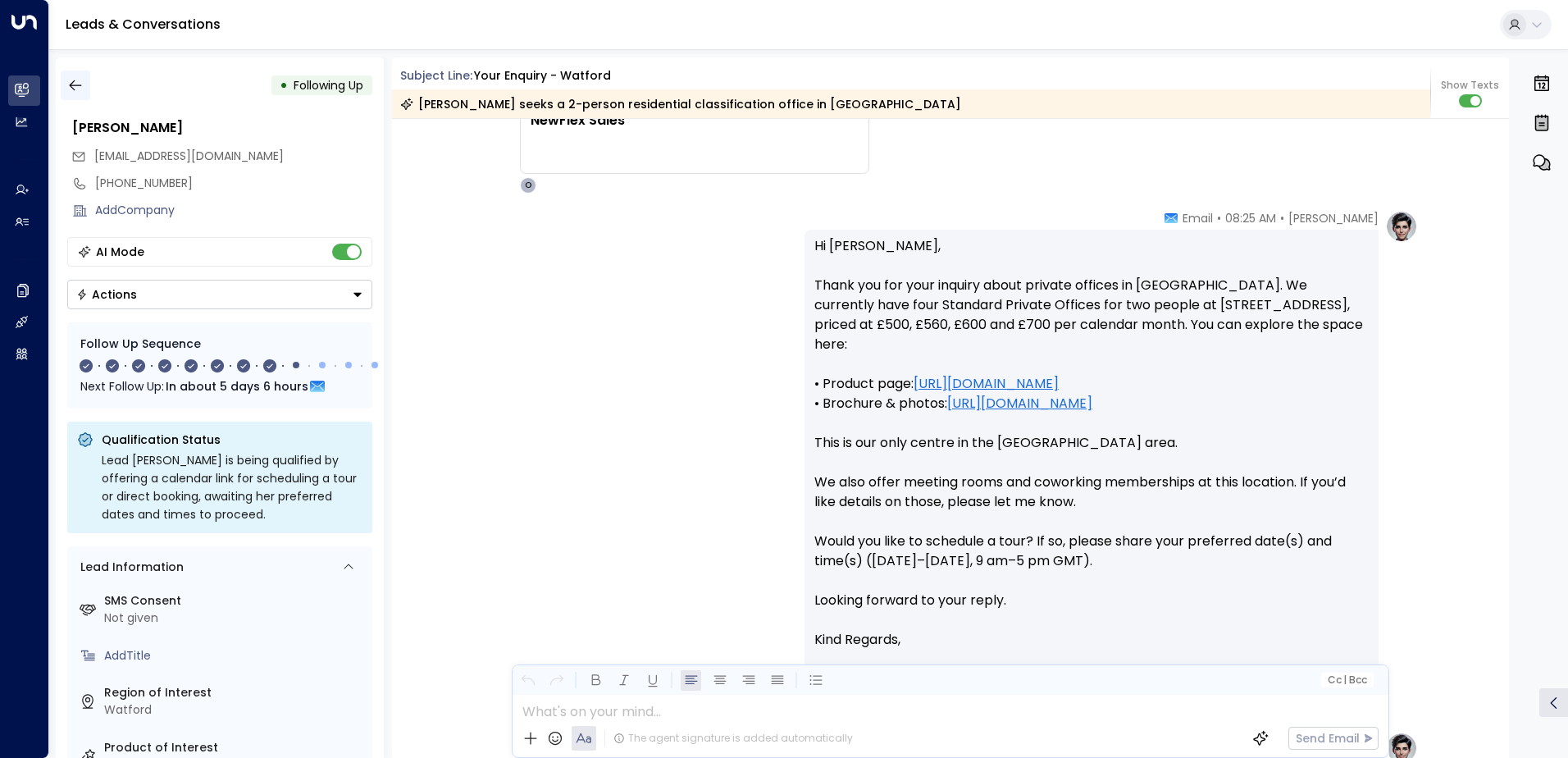
click at [78, 84] on icon "button" at bounding box center [75, 85] width 17 height 17
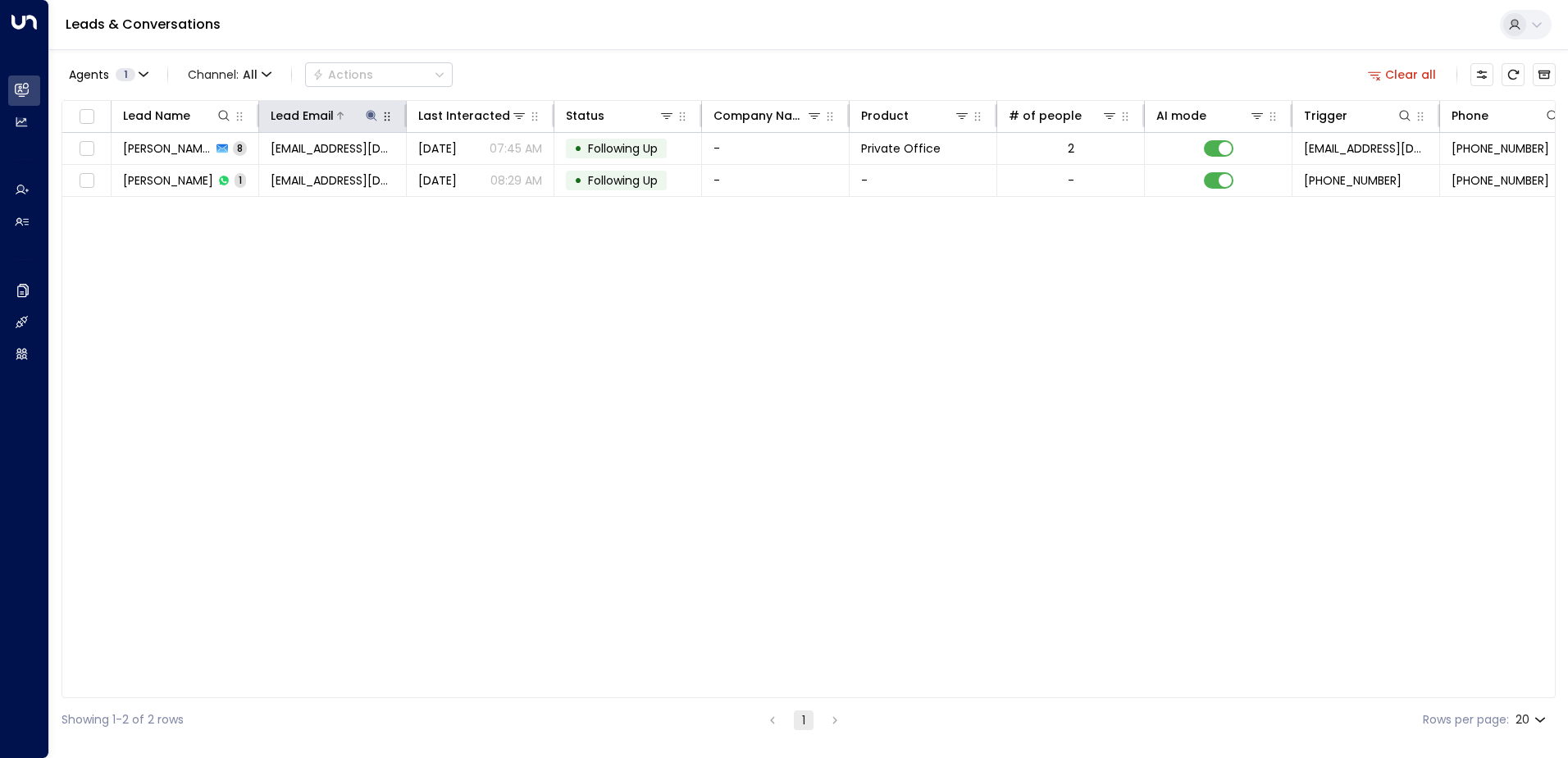
click at [374, 113] on icon at bounding box center [372, 116] width 13 height 13
click at [470, 175] on icon "button" at bounding box center [474, 175] width 11 height 11
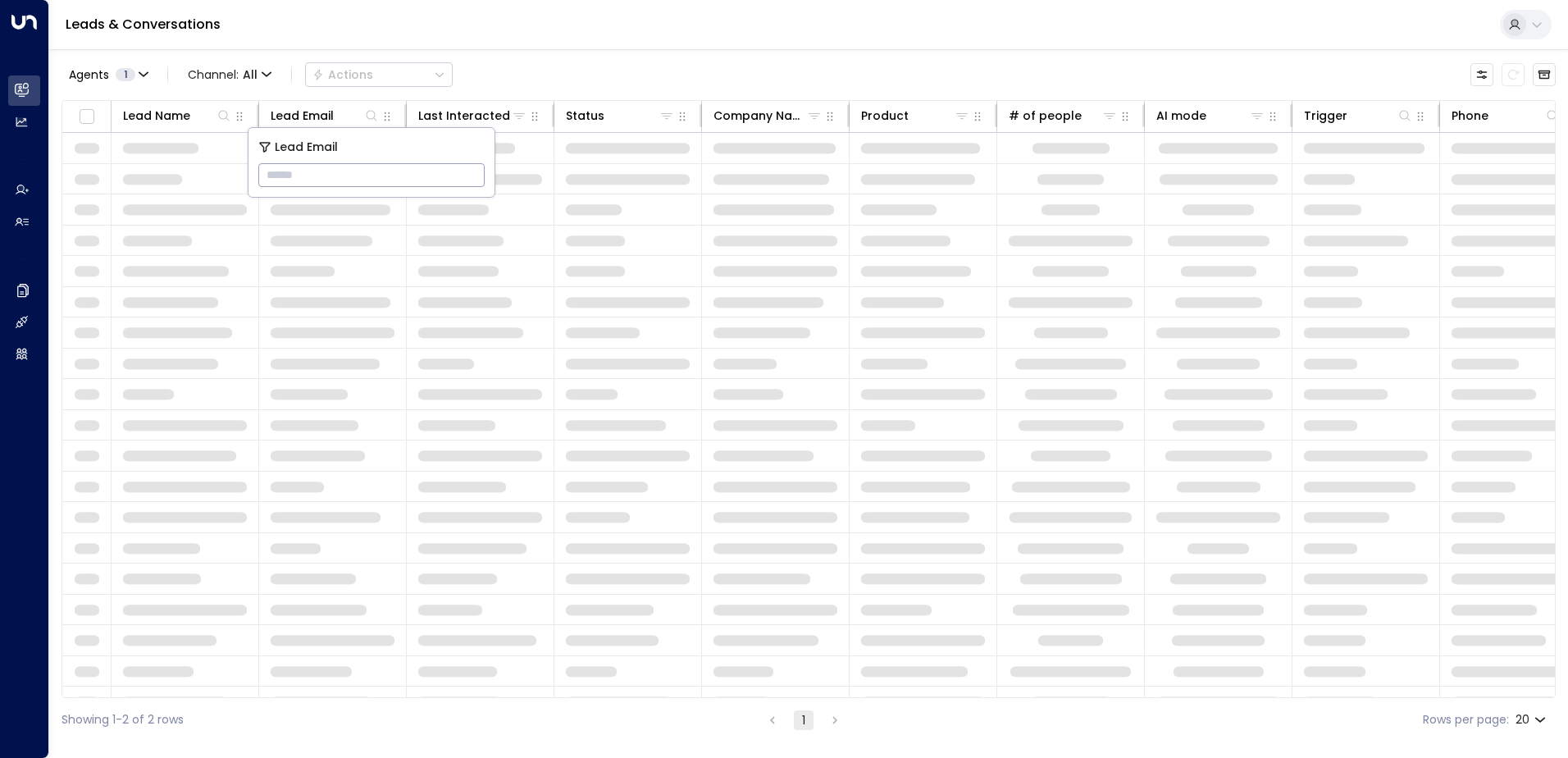
type input "**********"
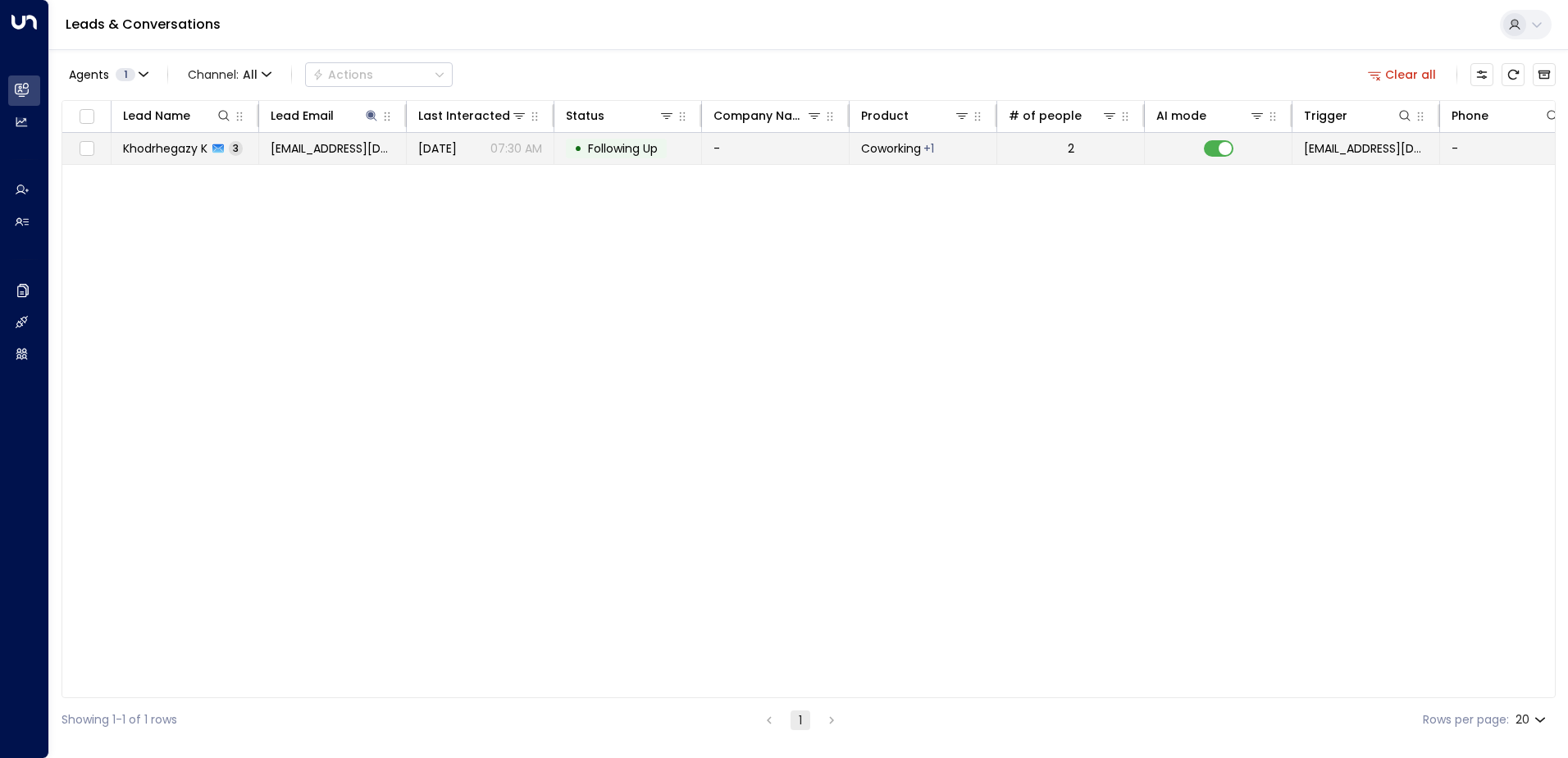
click at [630, 152] on span "Following Up" at bounding box center [623, 148] width 70 height 17
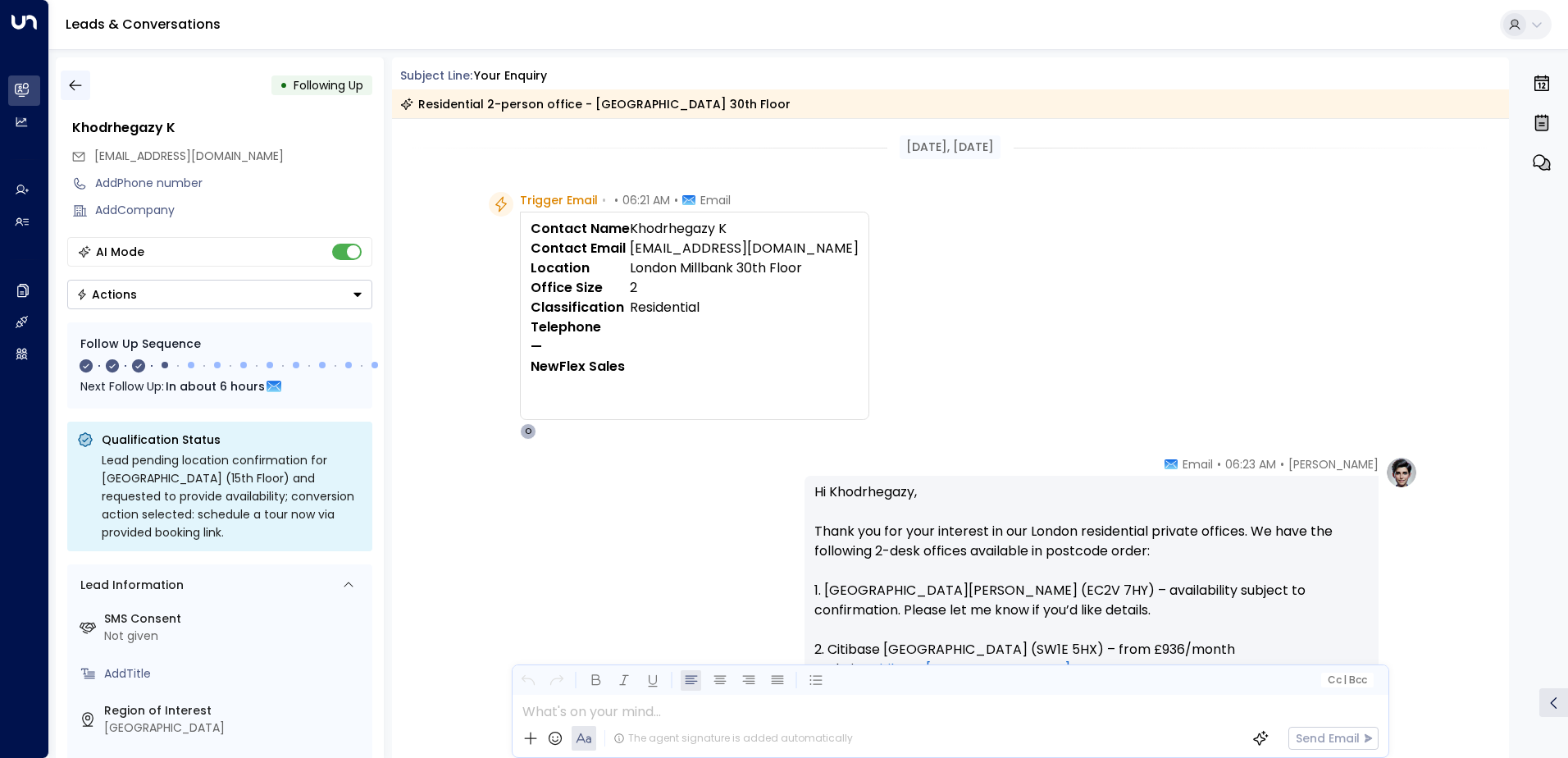
click at [68, 89] on icon "button" at bounding box center [75, 85] width 17 height 17
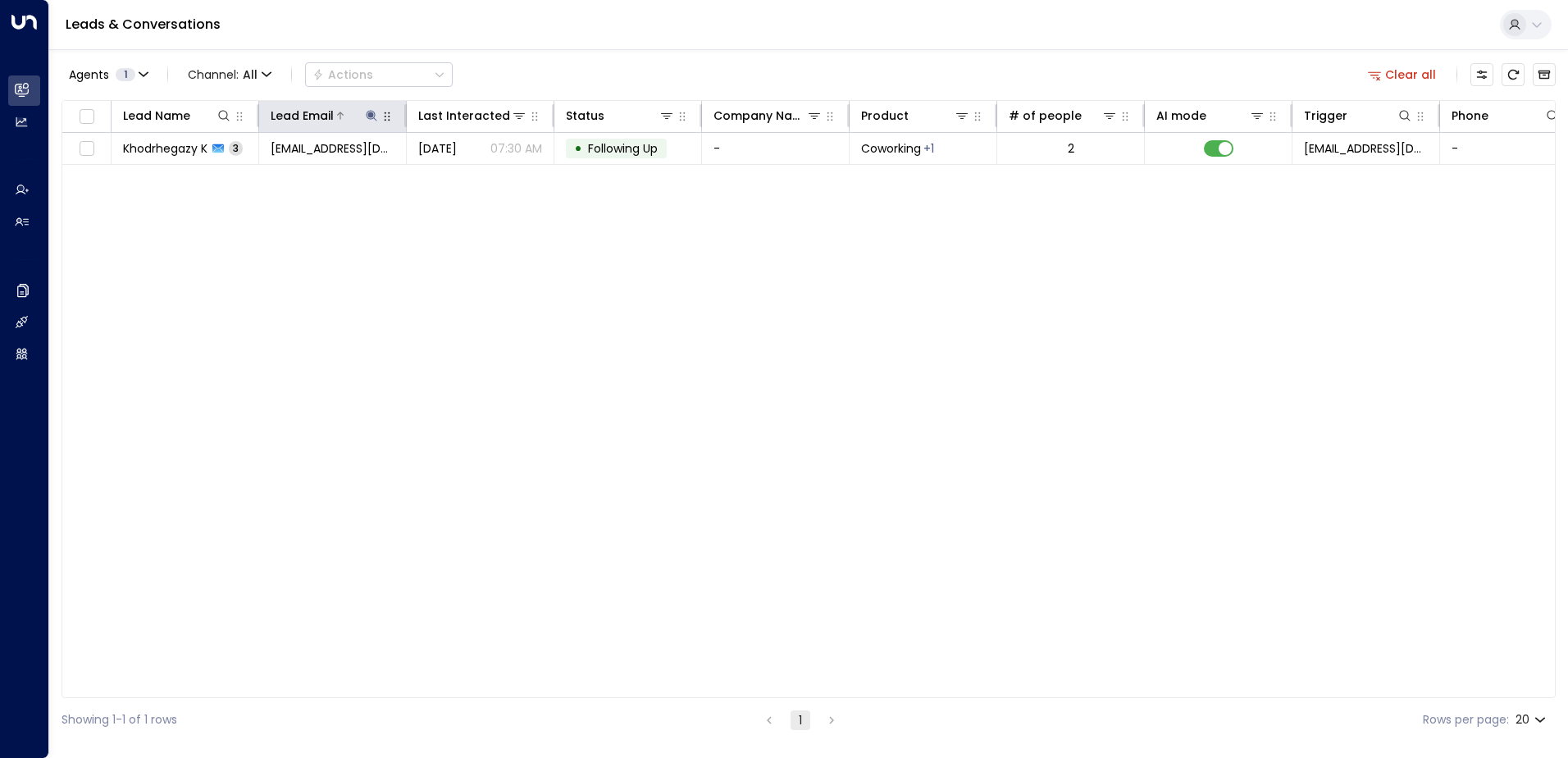
click at [369, 113] on icon at bounding box center [371, 115] width 11 height 11
click at [472, 176] on icon "button" at bounding box center [474, 175] width 13 height 13
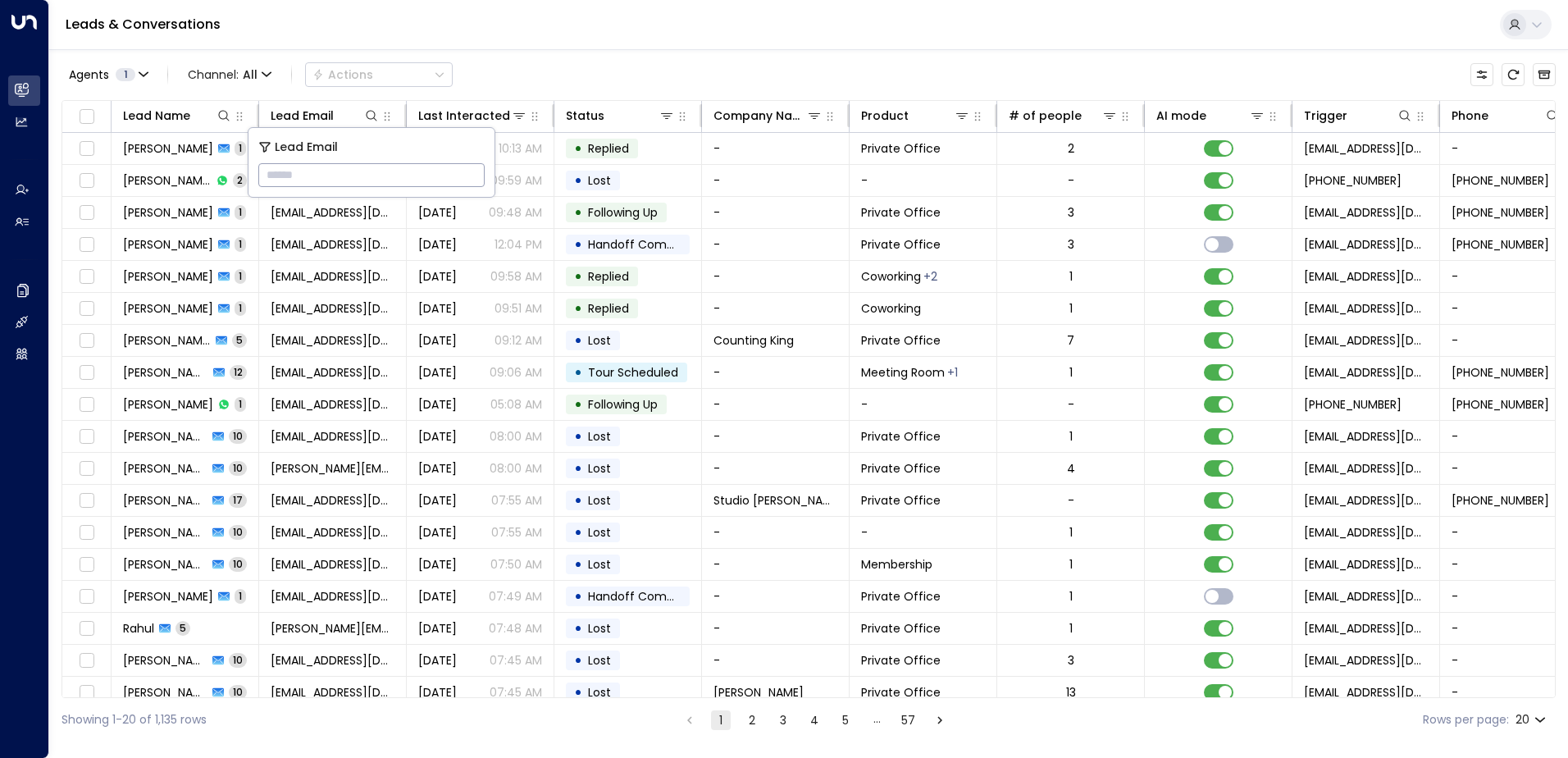
type input "**********"
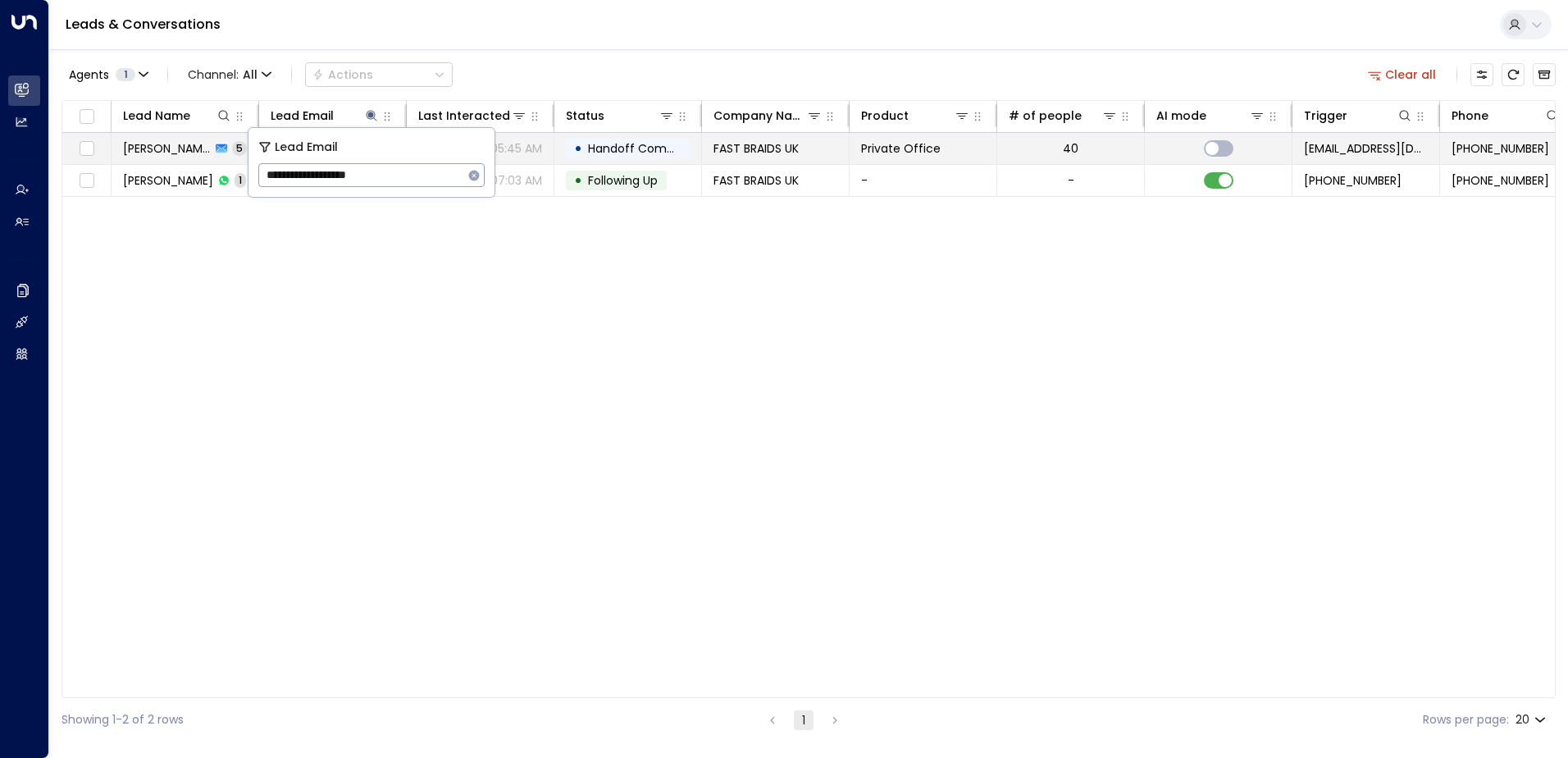
click at [619, 146] on span "Handoff Completed" at bounding box center [646, 148] width 116 height 17
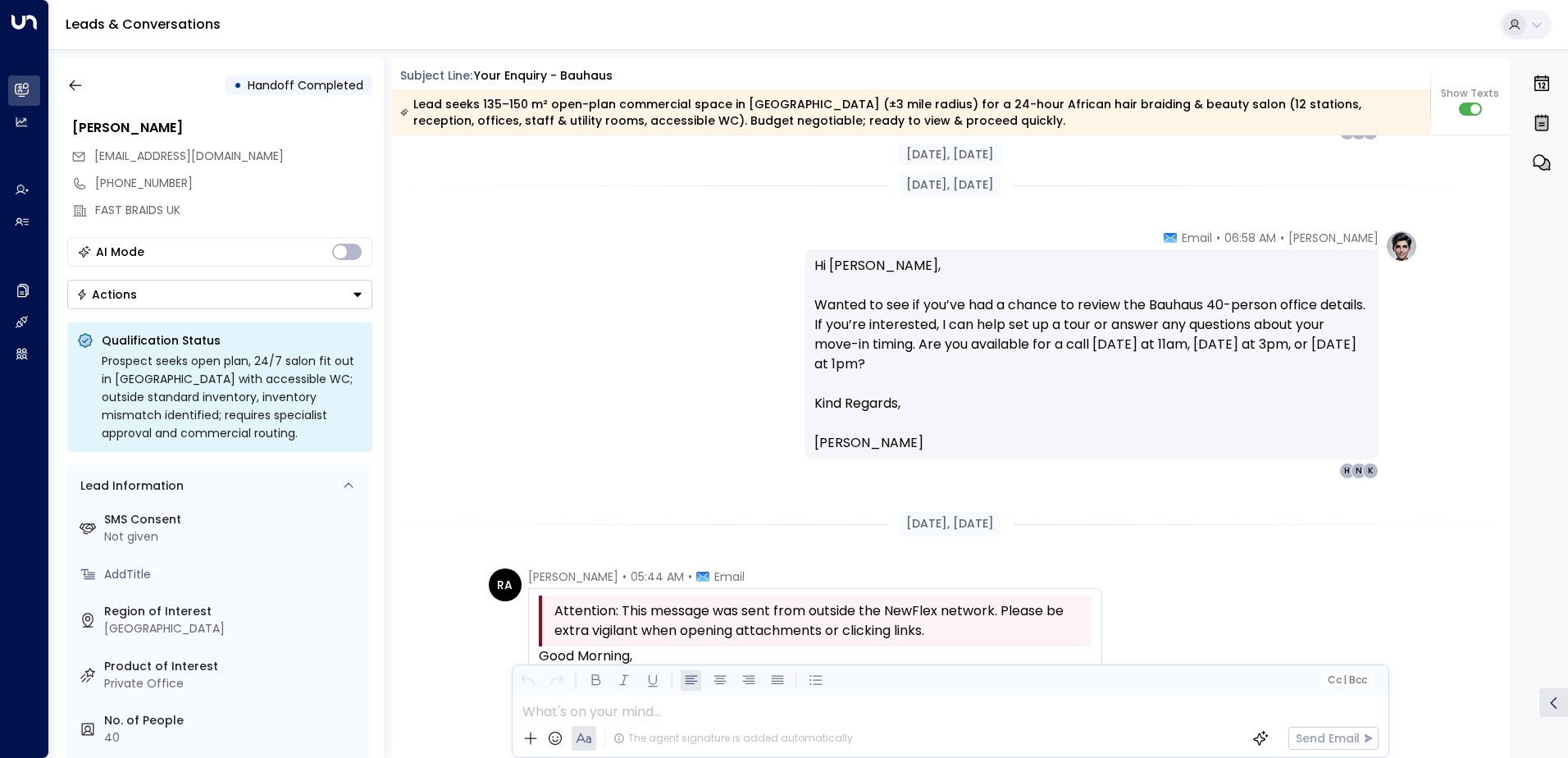
scroll to position [1439, 0]
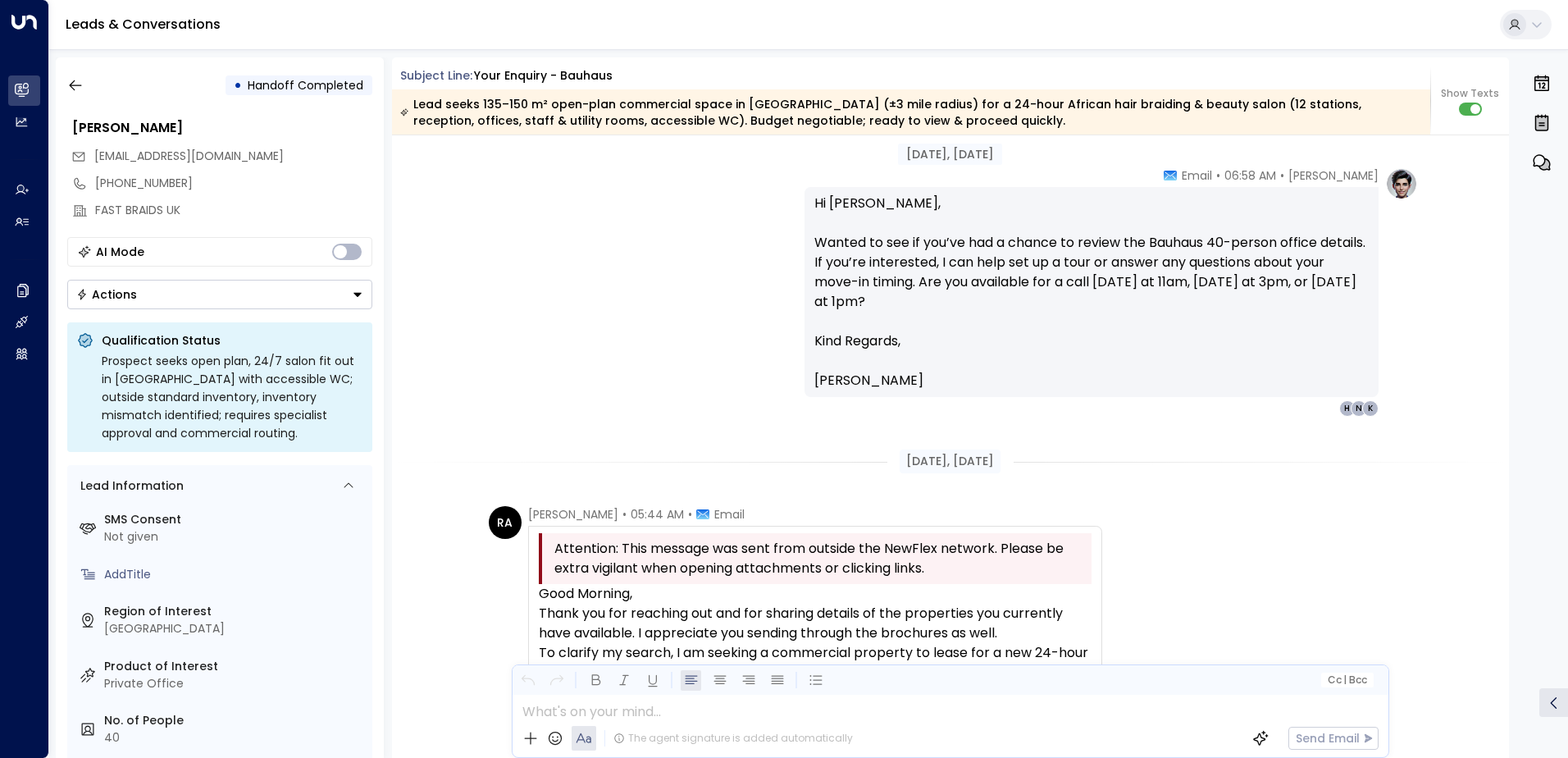
drag, startPoint x: 640, startPoint y: 546, endPoint x: 537, endPoint y: 597, distance: 114.9
drag, startPoint x: 537, startPoint y: 597, endPoint x: 630, endPoint y: 585, distance: 93.8
click at [631, 585] on p "Good Morning," at bounding box center [815, 594] width 553 height 20
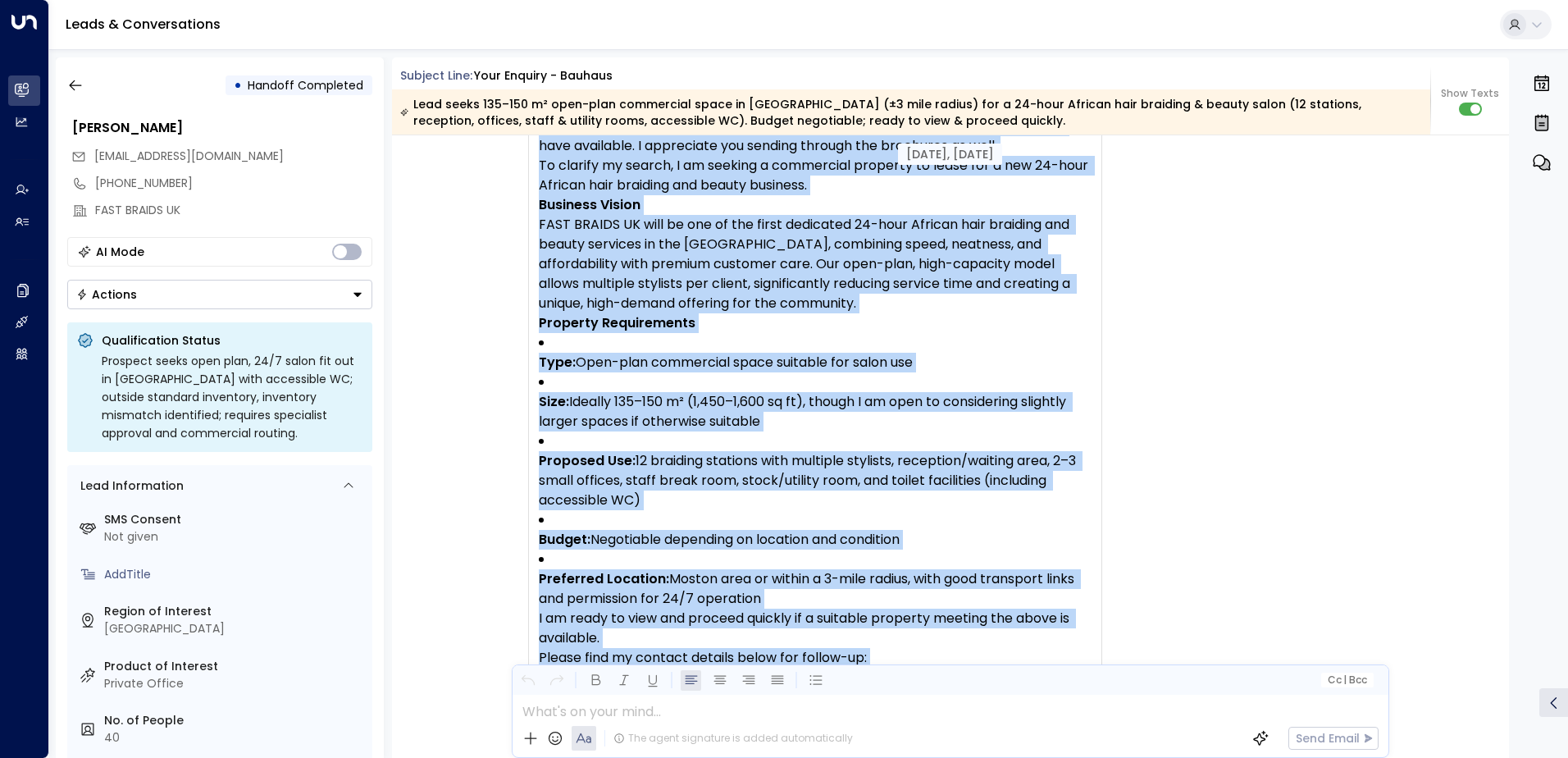
scroll to position [1941, 0]
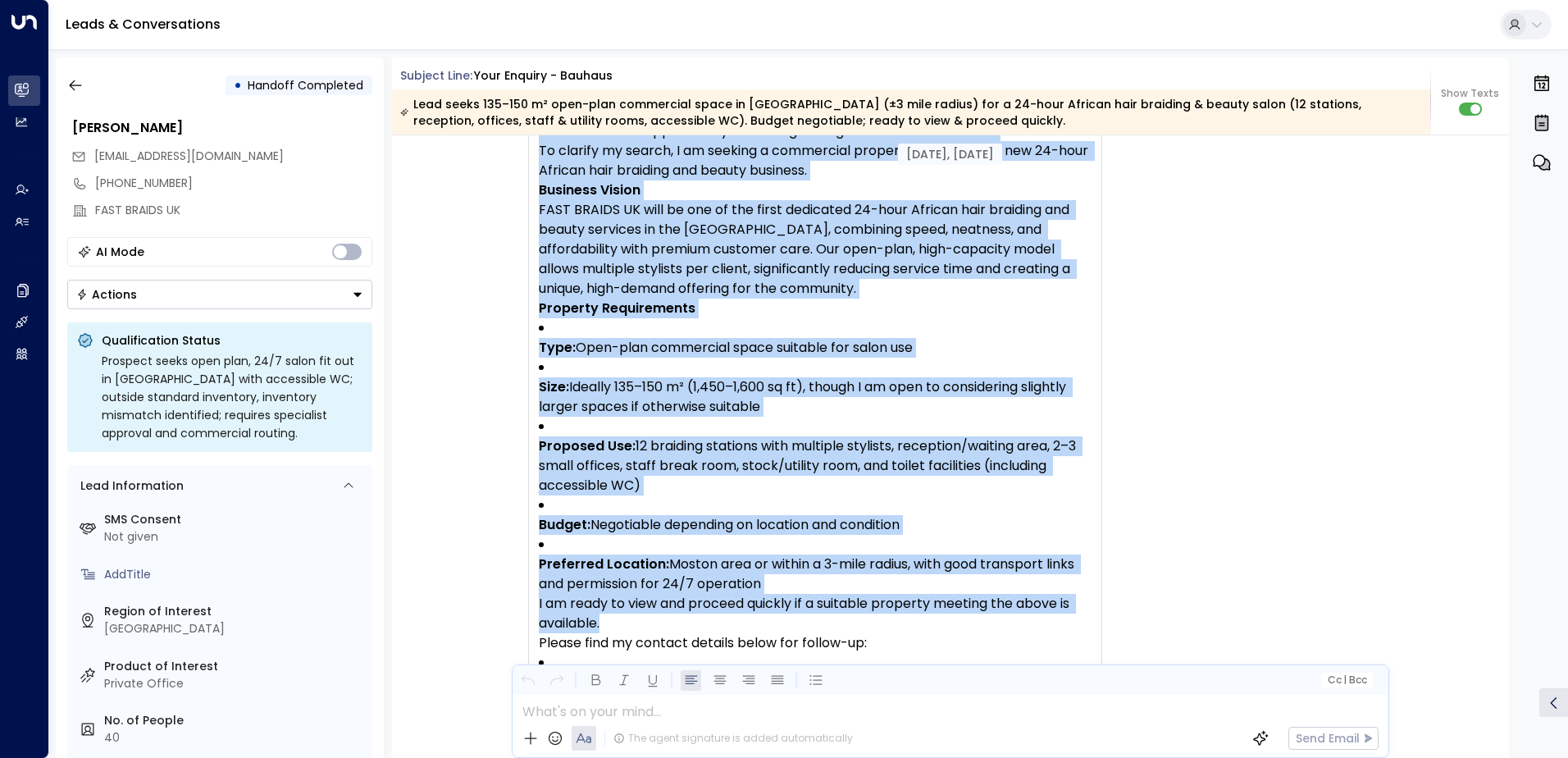
drag, startPoint x: 534, startPoint y: 592, endPoint x: 942, endPoint y: 623, distance: 409.2
click at [942, 623] on div "Attention: This message was sent from outside the NewFlex network. Please be ex…" at bounding box center [815, 490] width 574 height 932
copy div "Lore Ipsumdo, Sitam con adi elitsedd eiu tem inc utlabor etdolor ma ali enimadm…"
click at [76, 90] on icon "button" at bounding box center [75, 85] width 17 height 17
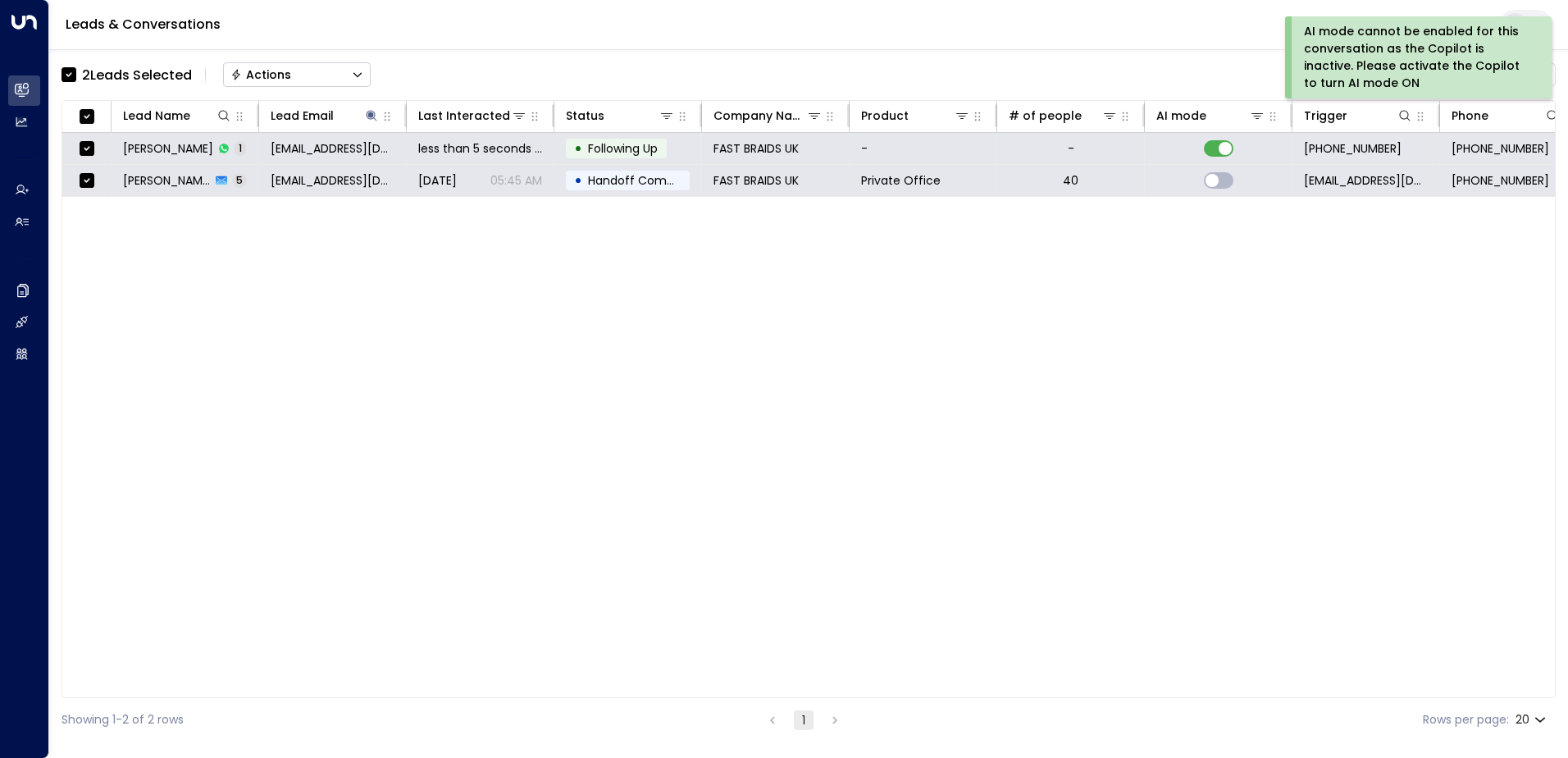
click at [257, 72] on div "Actions" at bounding box center [260, 74] width 60 height 15
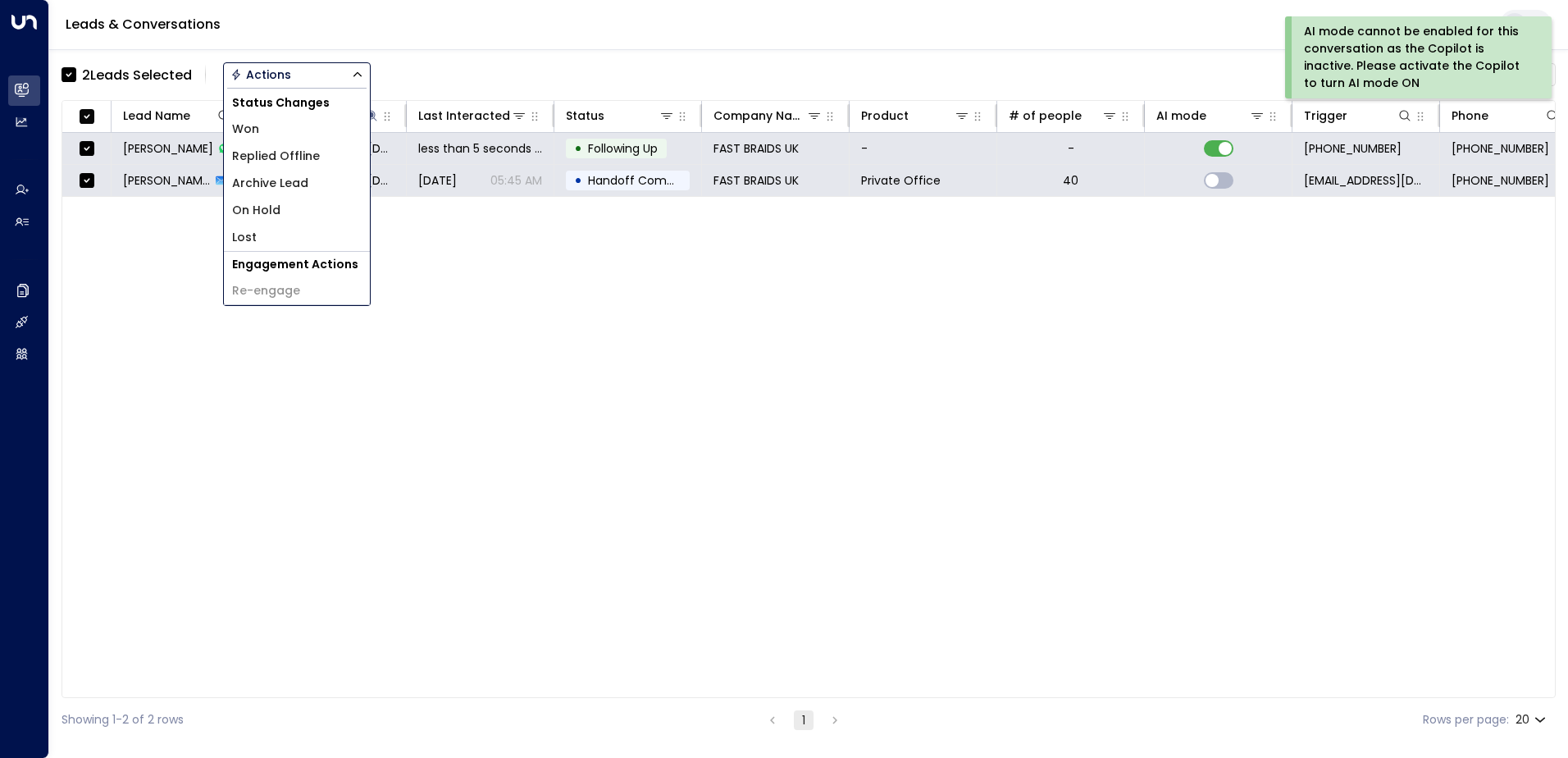
click at [266, 178] on span "Archive Lead" at bounding box center [270, 183] width 76 height 17
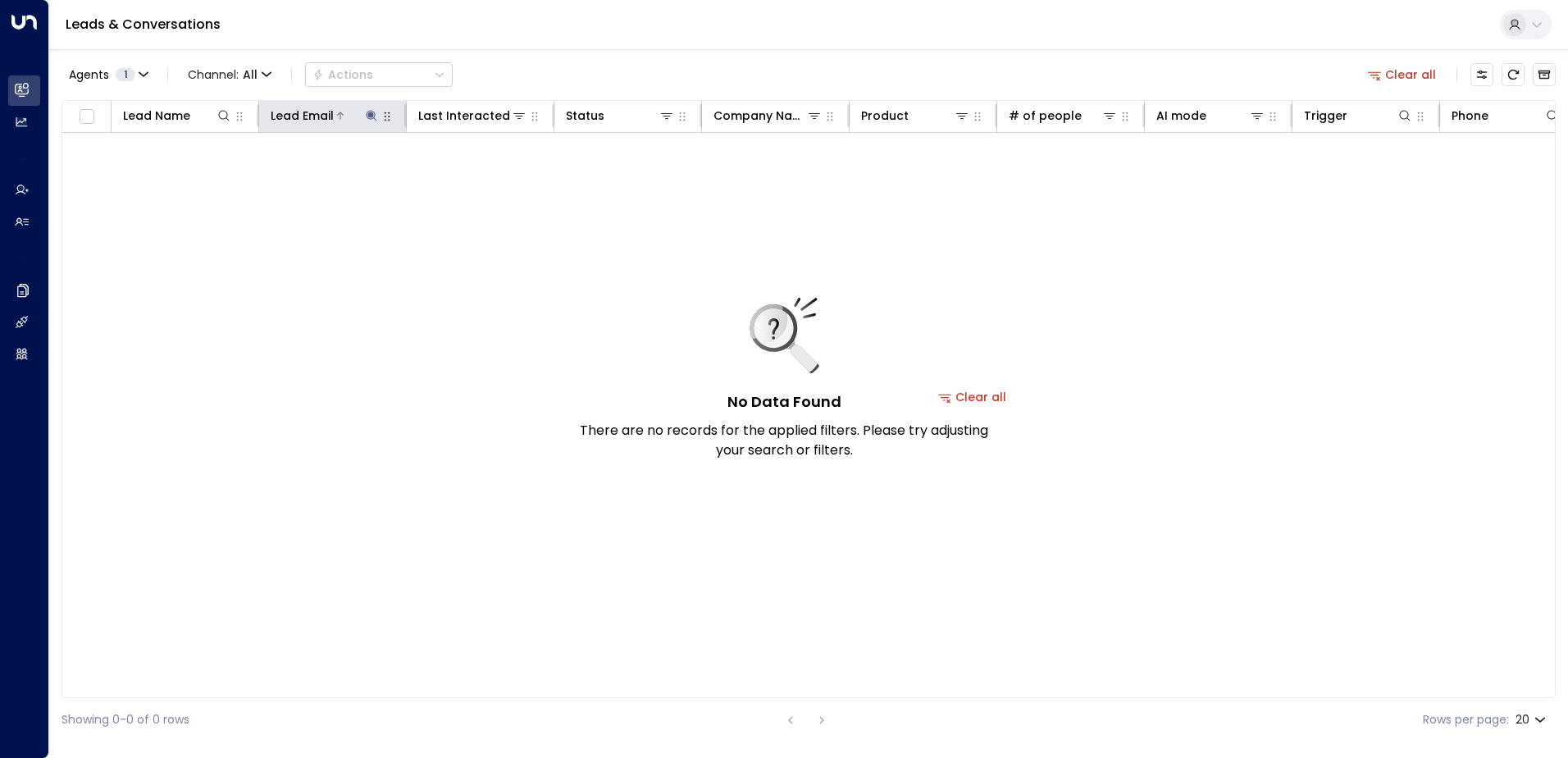
click at [368, 114] on icon at bounding box center [371, 115] width 11 height 11
click at [471, 172] on icon "button" at bounding box center [474, 175] width 11 height 11
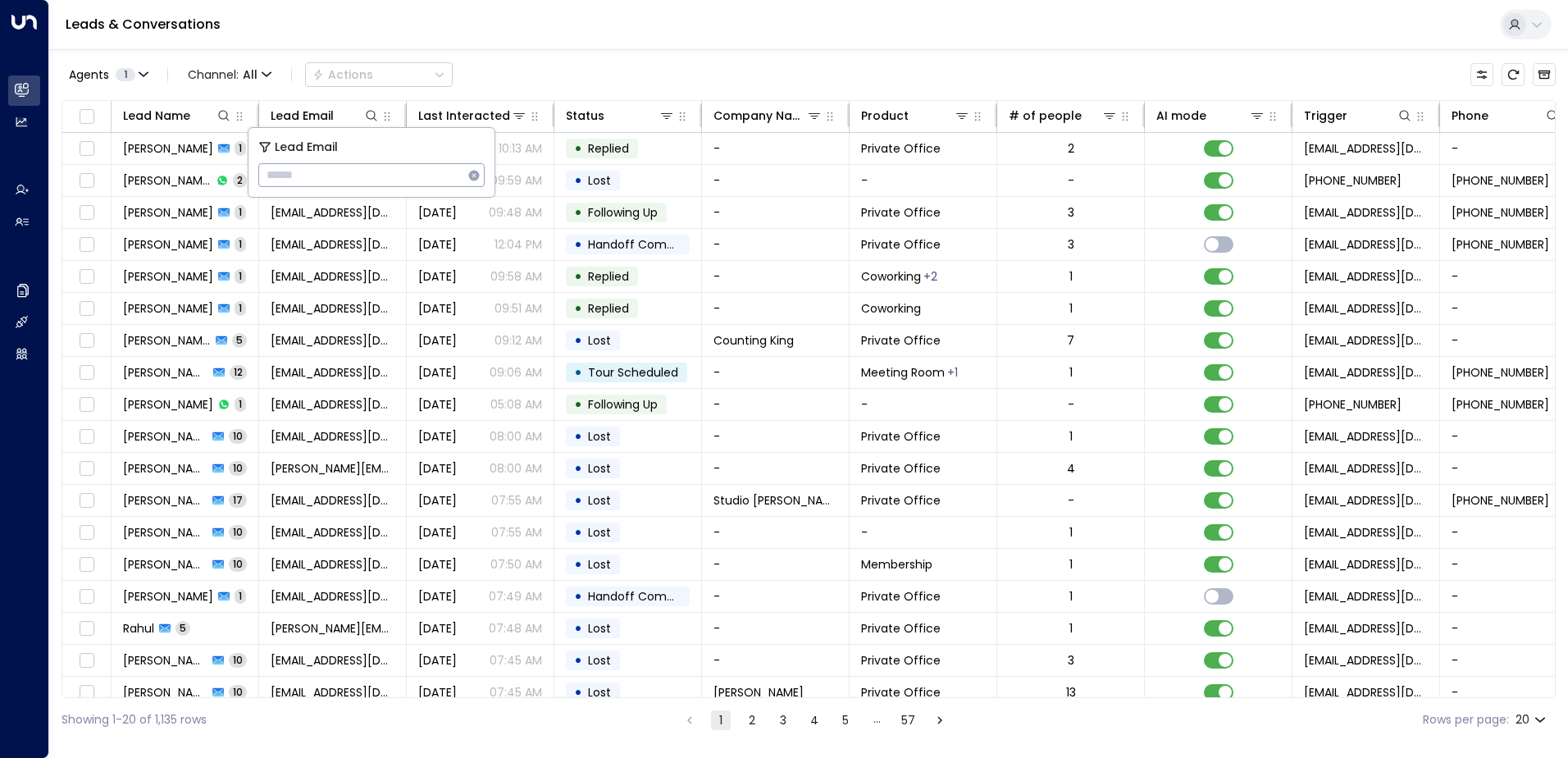
type input "**********"
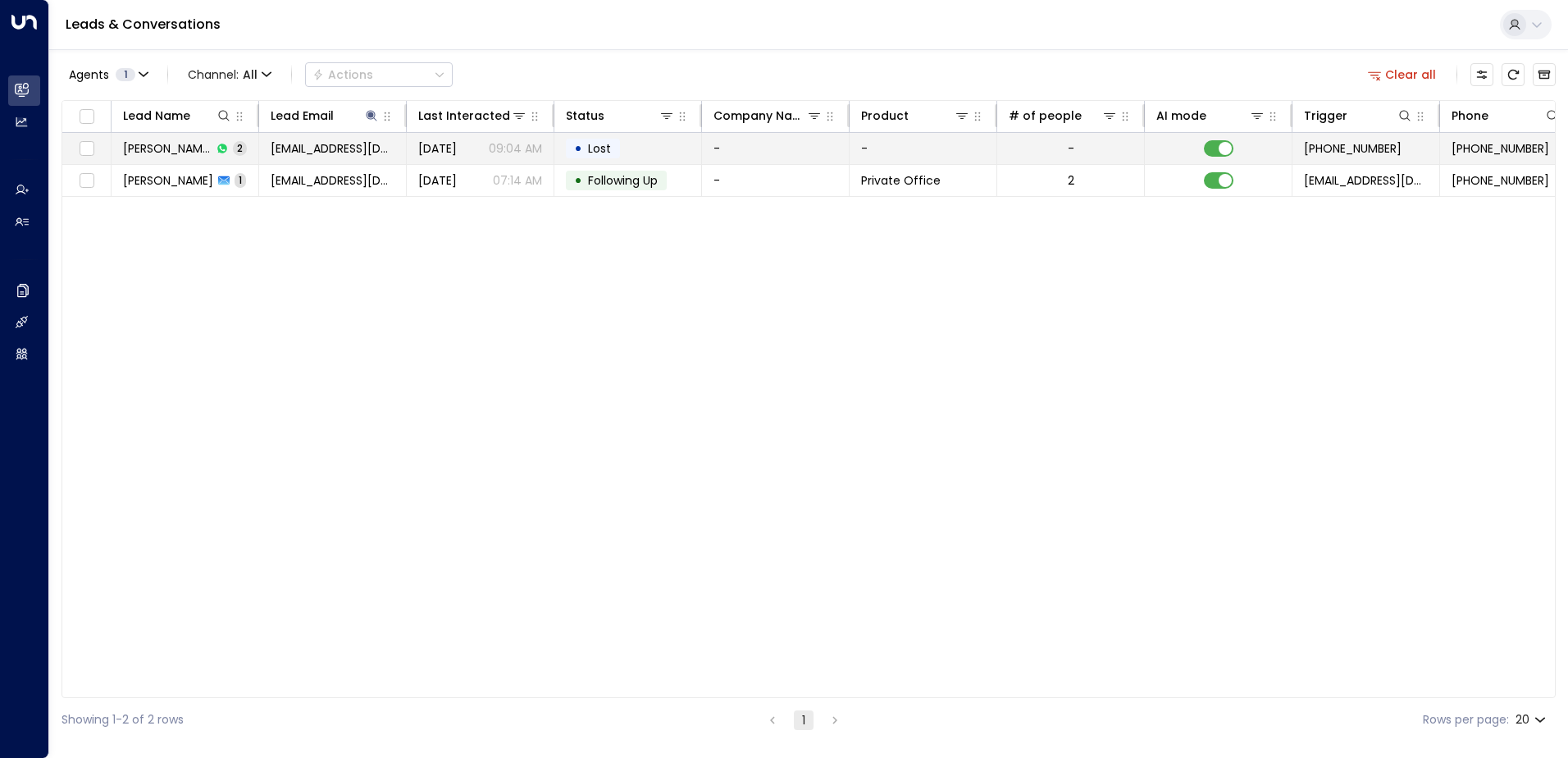
click at [646, 142] on td "• Lost" at bounding box center [628, 149] width 147 height 31
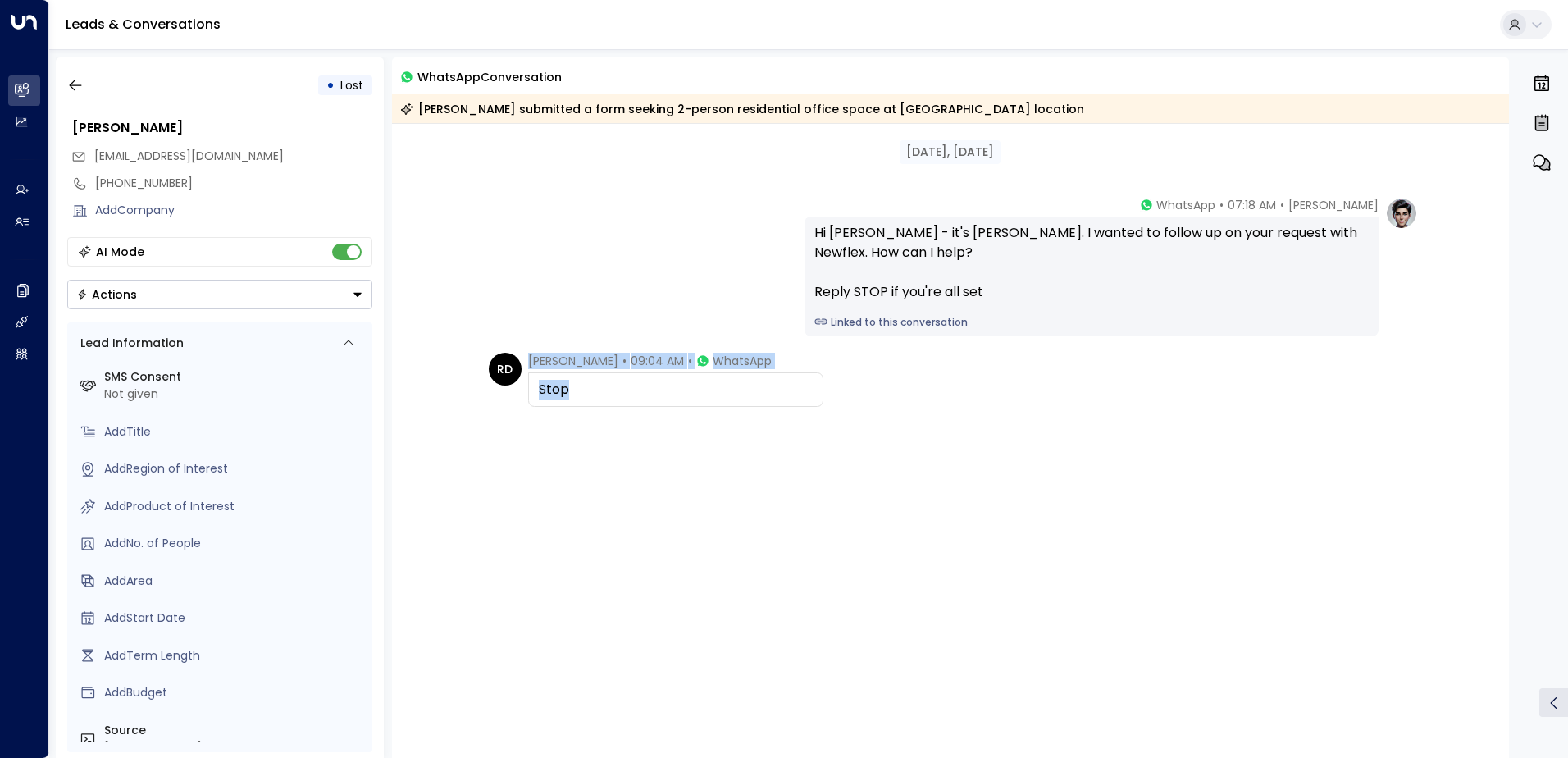
drag, startPoint x: 617, startPoint y: 386, endPoint x: 429, endPoint y: 355, distance: 190.5
click at [429, 355] on div "RD [PERSON_NAME] • 09:04 AM • WhatsApp Stop" at bounding box center [951, 462] width 1118 height 218
drag, startPoint x: 429, startPoint y: 355, endPoint x: 616, endPoint y: 352, distance: 187.0
copy div "[PERSON_NAME] • 09:04 AM • WhatsApp Stop"
click at [65, 84] on button "button" at bounding box center [75, 85] width 30 height 30
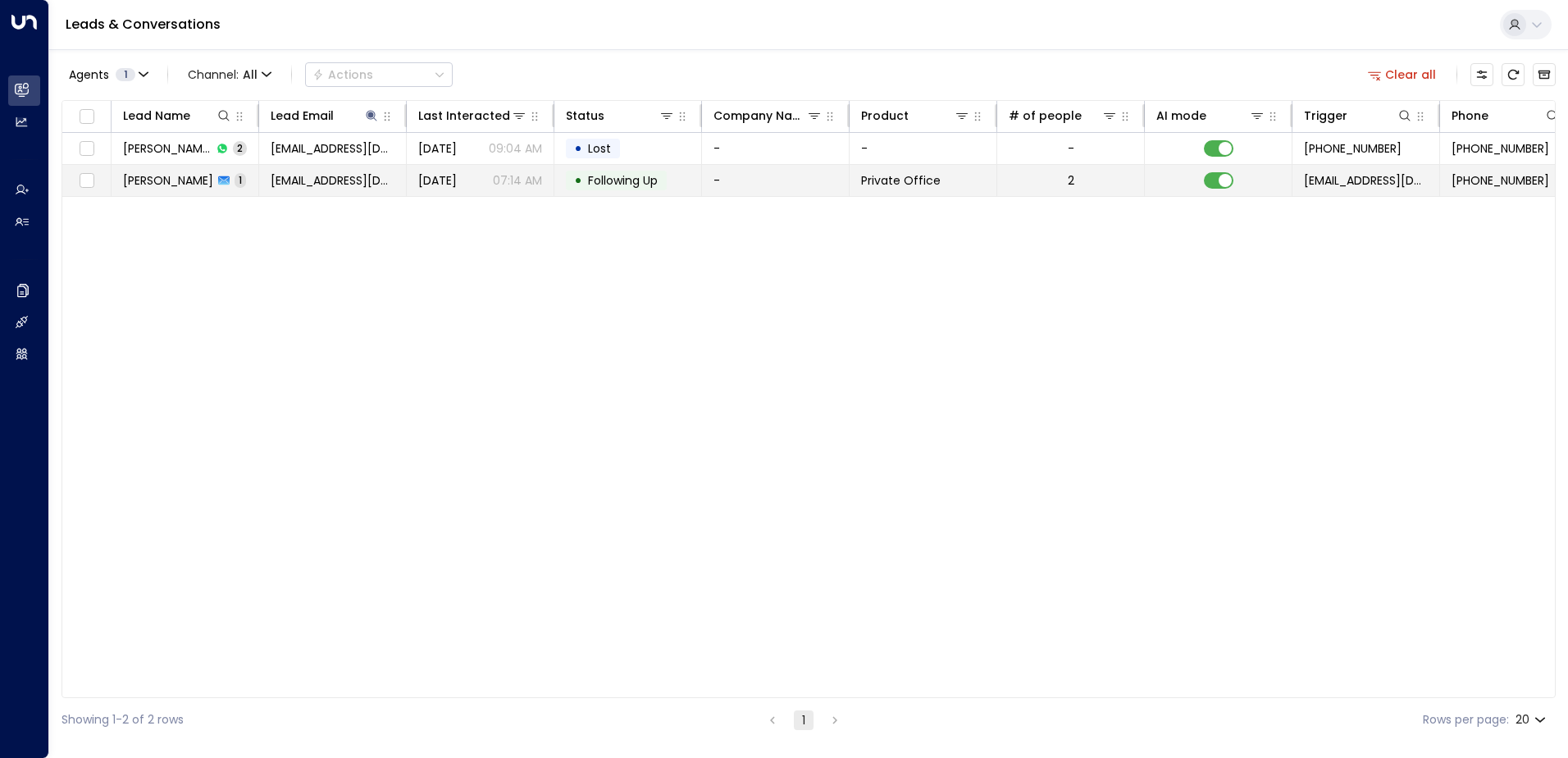
click at [634, 189] on div "• Following Up" at bounding box center [616, 180] width 101 height 20
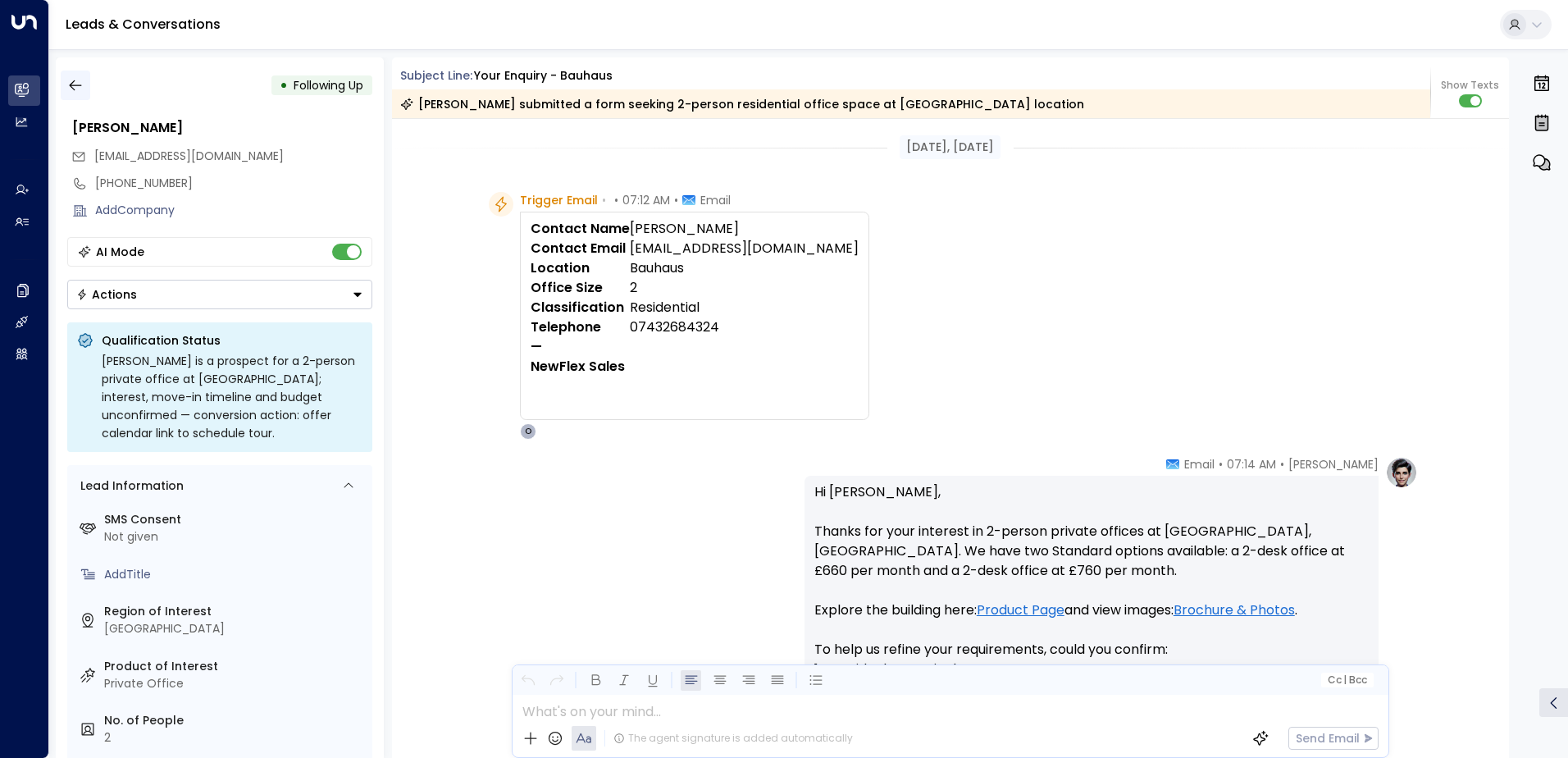
click at [74, 83] on icon "button" at bounding box center [75, 85] width 17 height 17
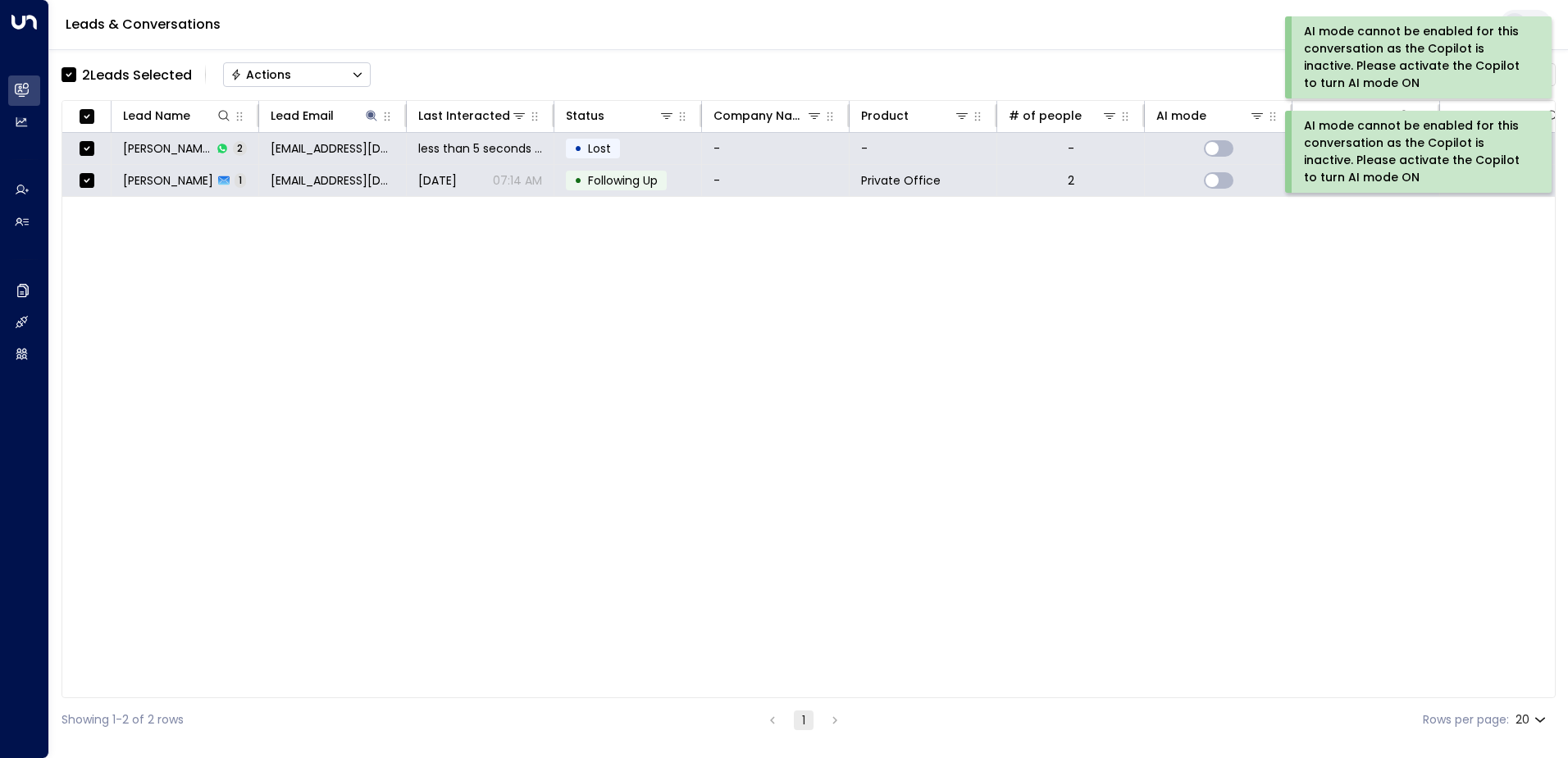
click at [267, 74] on div "Actions" at bounding box center [260, 74] width 60 height 15
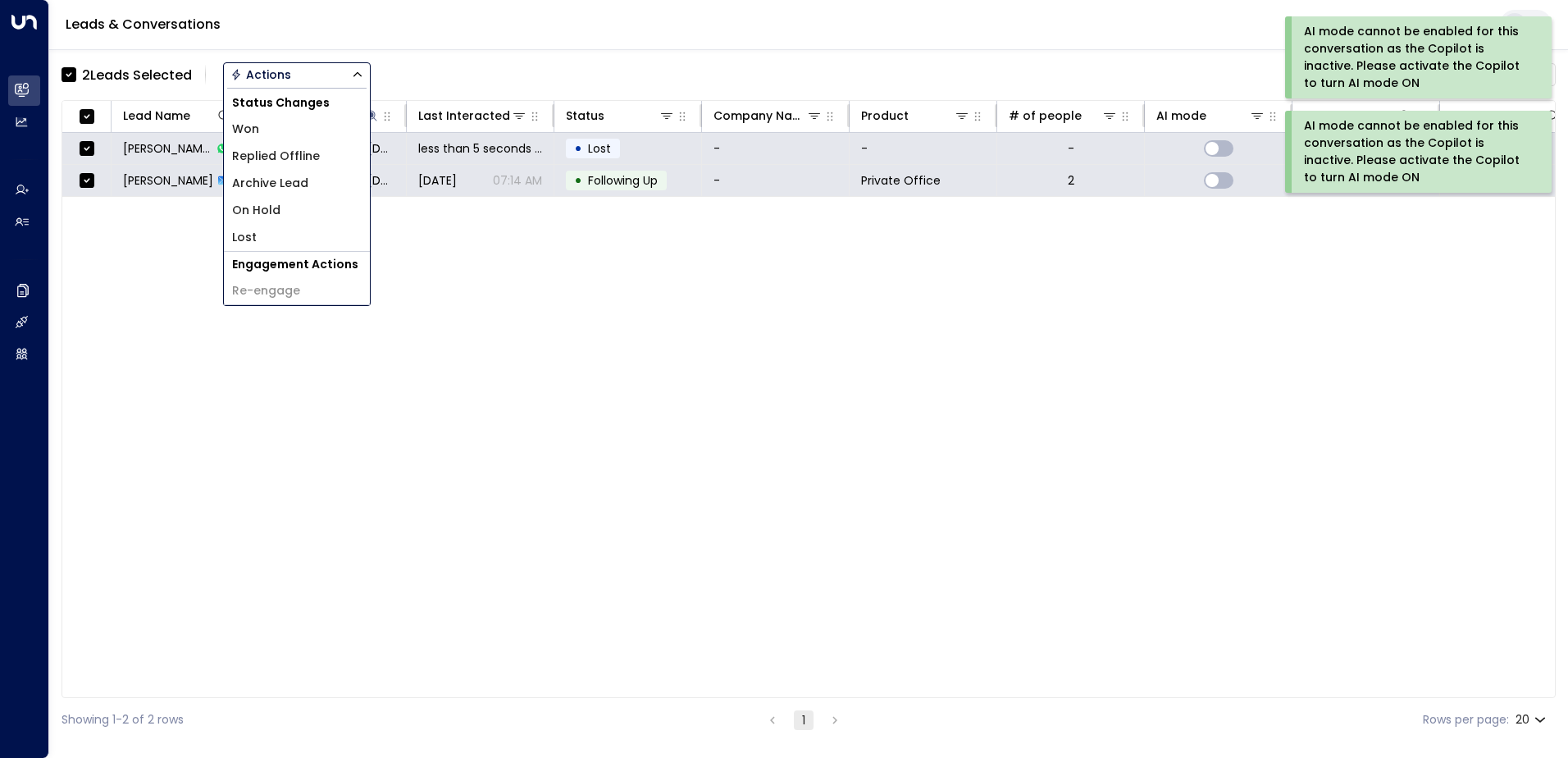
click at [281, 180] on span "Archive Lead" at bounding box center [270, 183] width 76 height 17
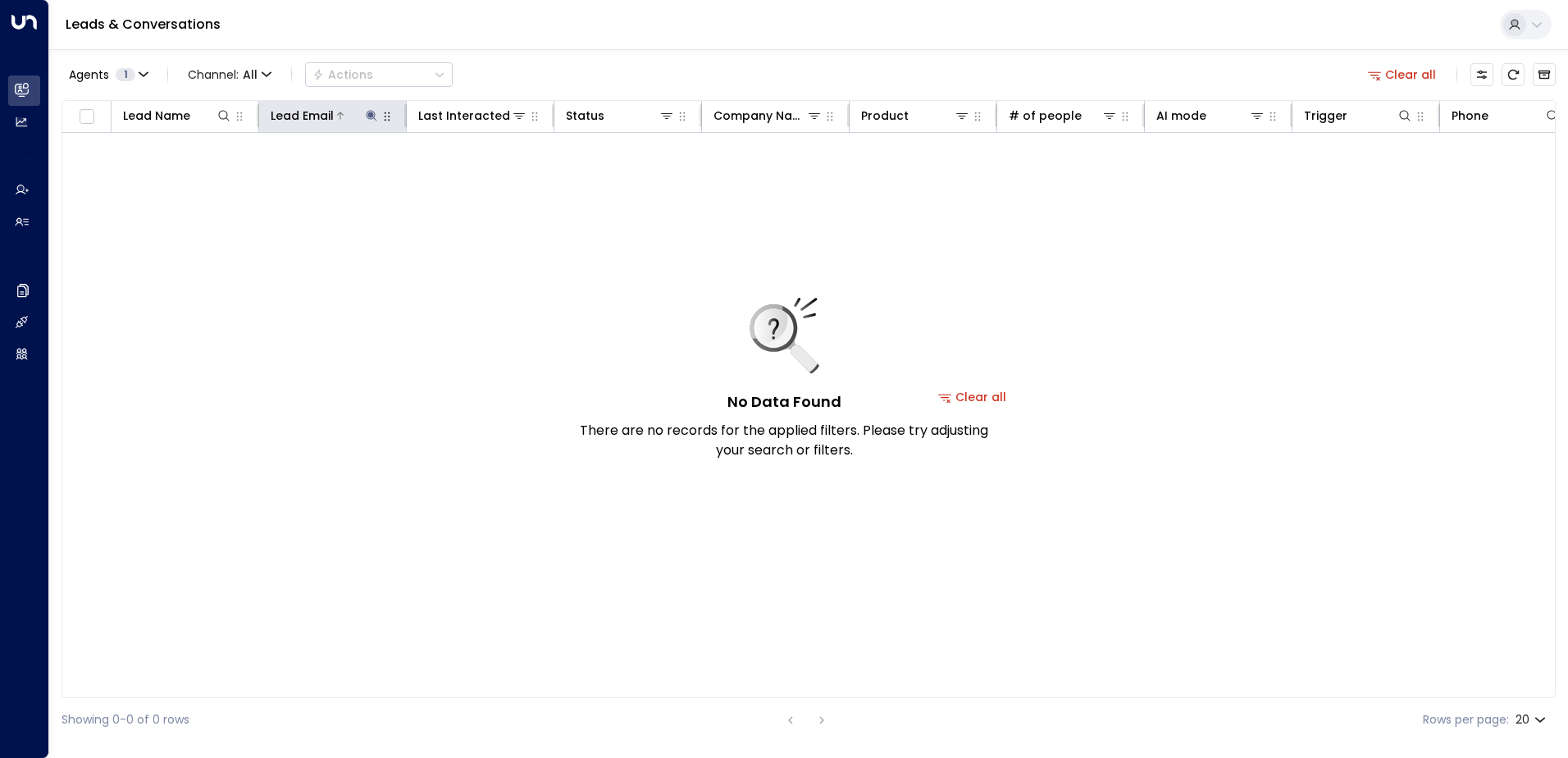
click at [370, 116] on icon at bounding box center [371, 115] width 11 height 11
click at [472, 175] on icon "button" at bounding box center [474, 175] width 11 height 11
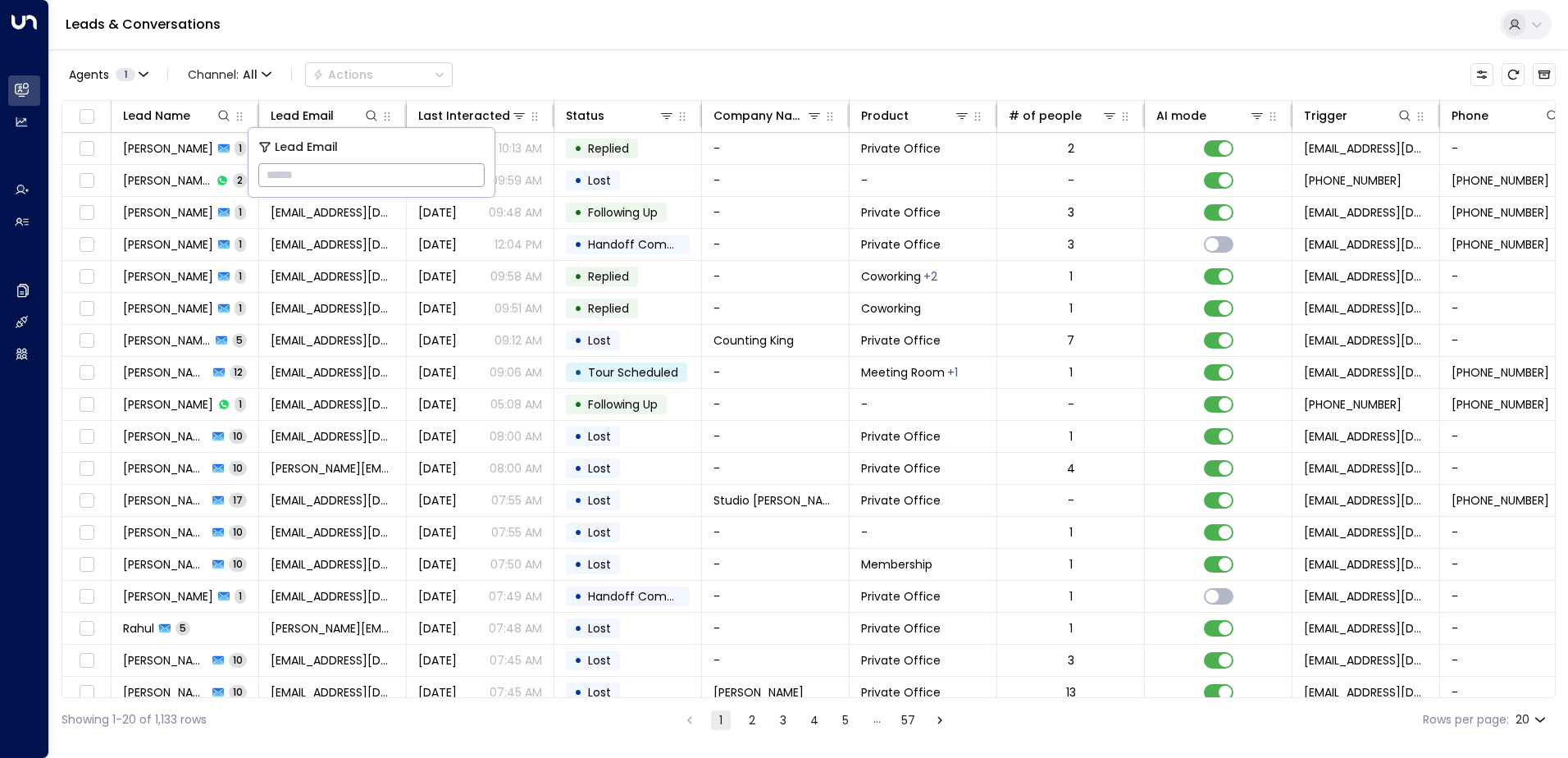
type input "**********"
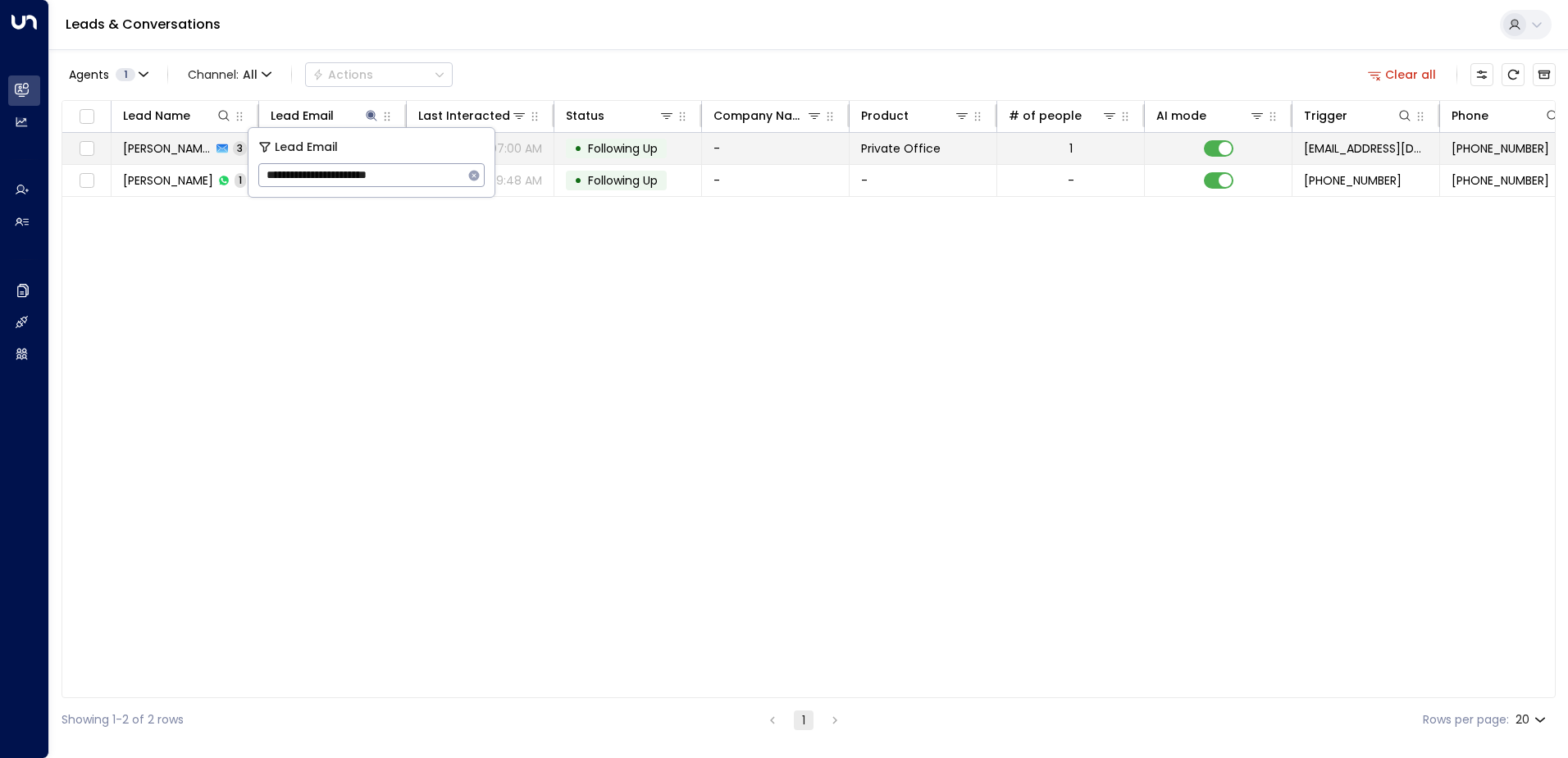
click at [640, 145] on span "Following Up" at bounding box center [623, 148] width 70 height 17
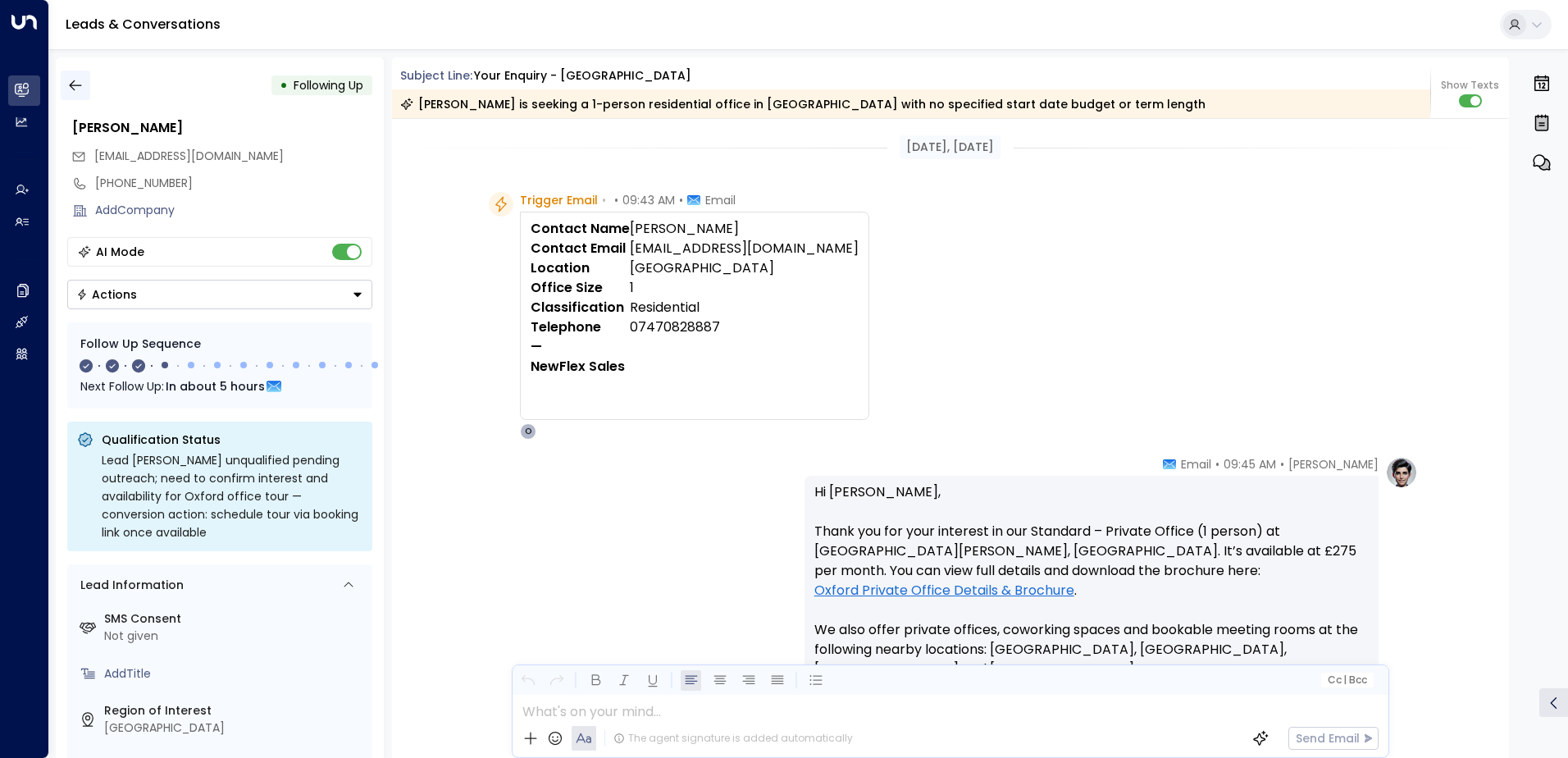
click at [71, 82] on icon "button" at bounding box center [75, 85] width 17 height 17
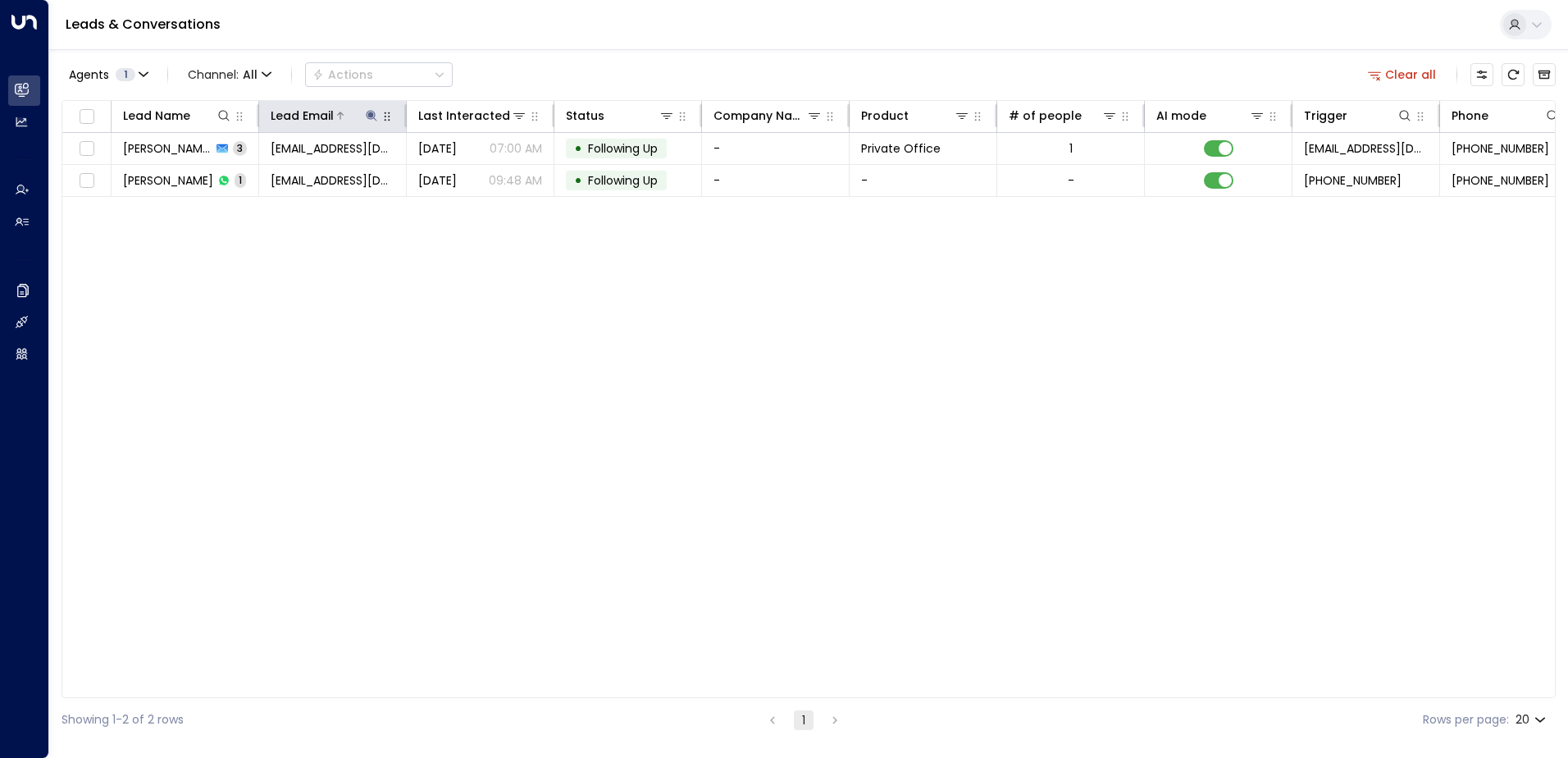
click at [367, 114] on icon at bounding box center [371, 115] width 11 height 11
click at [476, 171] on icon "button" at bounding box center [474, 175] width 11 height 11
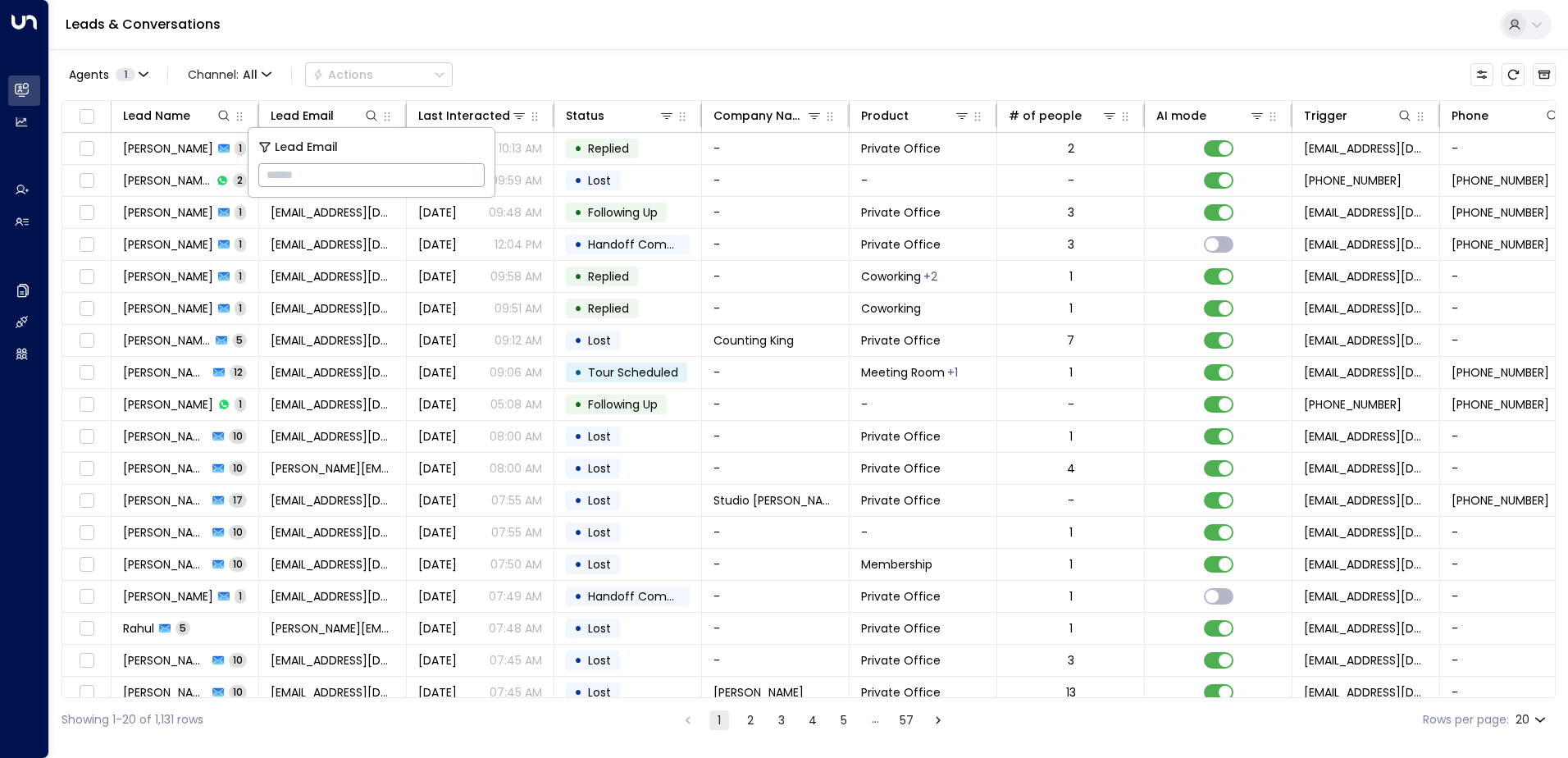
type input "**********"
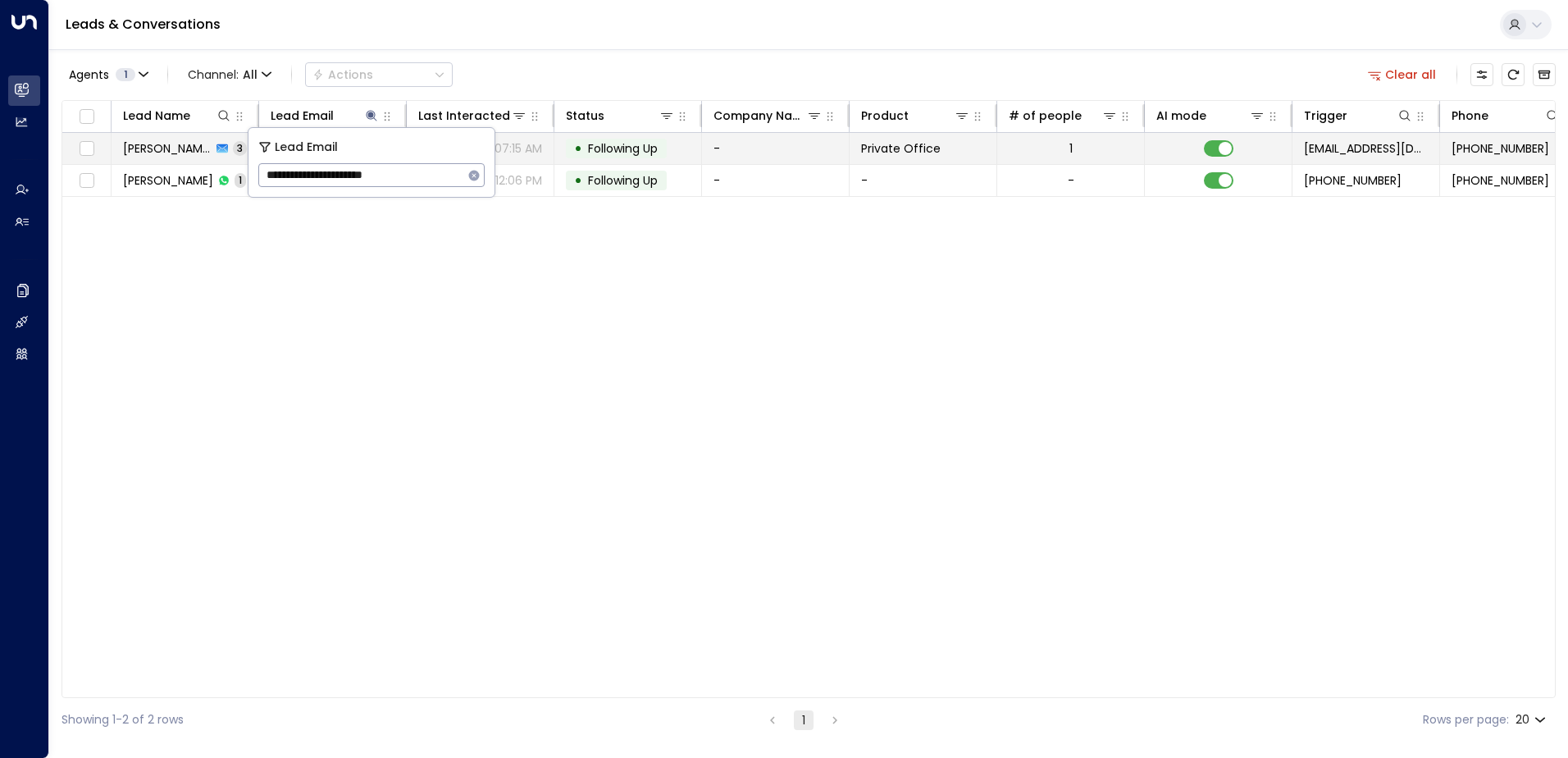
click at [634, 146] on span "Following Up" at bounding box center [623, 148] width 70 height 17
